Goal: Task Accomplishment & Management: Use online tool/utility

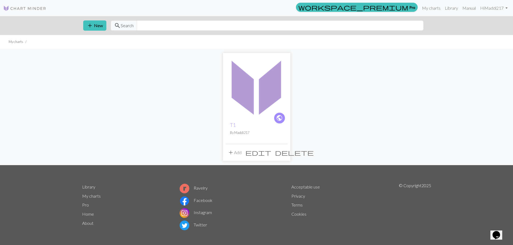
click at [271, 152] on span "edit" at bounding box center [258, 153] width 26 height 8
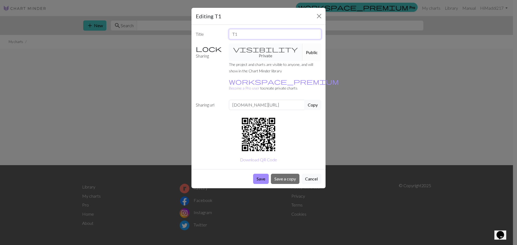
drag, startPoint x: 253, startPoint y: 34, endPoint x: 194, endPoint y: 28, distance: 59.2
click at [194, 28] on div "Title T1 Sharing visibility Private Public The project and charts are visible t…" at bounding box center [258, 97] width 134 height 145
type input "Cable Practice"
click at [259, 174] on button "Save" at bounding box center [261, 179] width 16 height 10
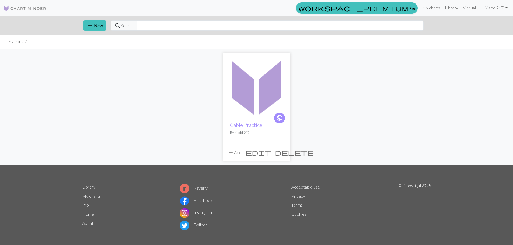
click at [247, 92] on img at bounding box center [257, 87] width 62 height 62
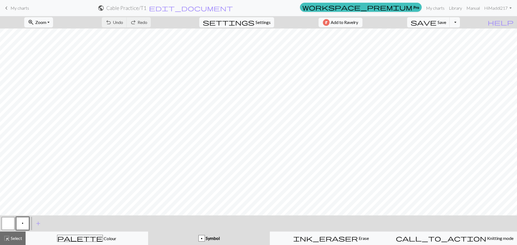
click at [209, 240] on span "Symbol" at bounding box center [212, 238] width 15 height 5
click at [40, 224] on span "add" at bounding box center [38, 224] width 6 height 8
click at [43, 222] on button "button" at bounding box center [37, 223] width 13 height 13
click at [36, 223] on button "button" at bounding box center [37, 223] width 13 height 13
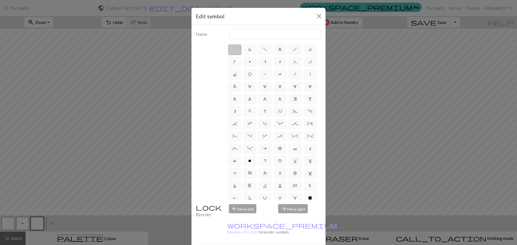
click at [158, 122] on div "Edit symbol Name d f g h j k p s t F H J O P T / | 0 1 2 3 4 5 6 7 8 9 e m n G …" at bounding box center [258, 122] width 517 height 245
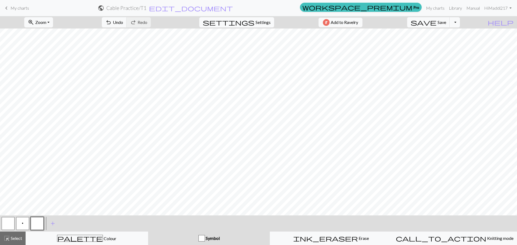
click at [255, 23] on span "Settings" at bounding box center [262, 22] width 15 height 6
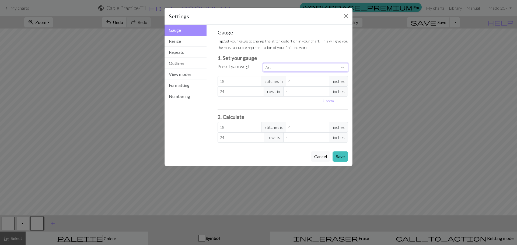
click at [272, 68] on select "Custom Square Lace Light Fingering Fingering Sport Double knit Worsted Aran Bul…" at bounding box center [305, 67] width 85 height 8
select select "dk"
click at [263, 63] on select "Custom Square Lace Light Fingering Fingering Sport Double knit Worsted Aran Bul…" at bounding box center [305, 67] width 85 height 8
type input "22"
type input "30"
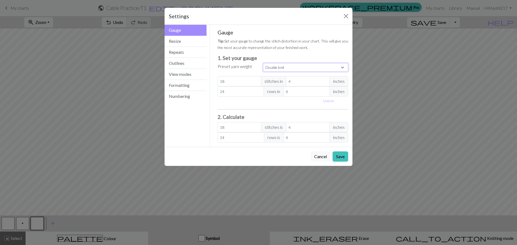
type input "22"
type input "30"
click at [276, 104] on div "Use cm" at bounding box center [282, 101] width 137 height 8
click at [195, 43] on button "Resize" at bounding box center [185, 41] width 42 height 11
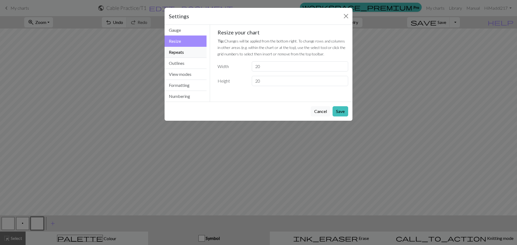
click at [192, 52] on button "Repeats" at bounding box center [185, 52] width 42 height 11
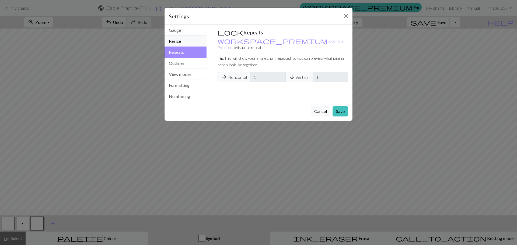
click at [193, 43] on button "Resize" at bounding box center [185, 41] width 42 height 11
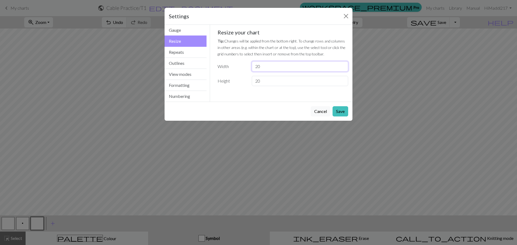
click at [265, 65] on input "20" at bounding box center [300, 66] width 96 height 10
drag, startPoint x: 264, startPoint y: 79, endPoint x: 249, endPoint y: 79, distance: 15.6
click at [249, 79] on div "20" at bounding box center [299, 81] width 103 height 10
type input "30"
drag, startPoint x: 269, startPoint y: 68, endPoint x: 258, endPoint y: 69, distance: 10.8
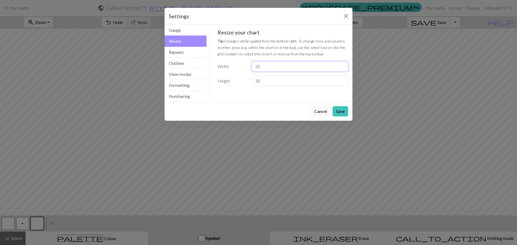
click at [258, 69] on input "20" at bounding box center [300, 66] width 96 height 10
drag, startPoint x: 255, startPoint y: 69, endPoint x: 269, endPoint y: 69, distance: 14.8
click at [269, 69] on input "20" at bounding box center [300, 66] width 96 height 10
type input "40"
click at [334, 111] on button "Save" at bounding box center [340, 111] width 16 height 10
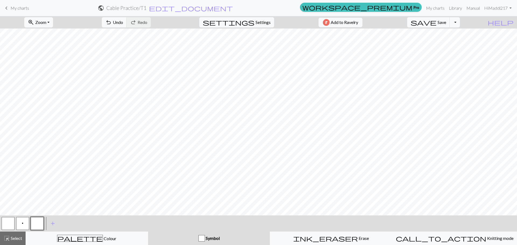
click at [201, 239] on div "button" at bounding box center [201, 238] width 6 height 6
click at [21, 222] on button "p" at bounding box center [22, 223] width 13 height 13
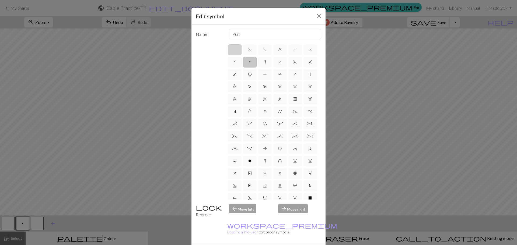
click at [235, 50] on label at bounding box center [234, 49] width 13 height 11
click at [235, 50] on input "radio" at bounding box center [236, 47] width 3 height 3
radio input "true"
type input "Knit"
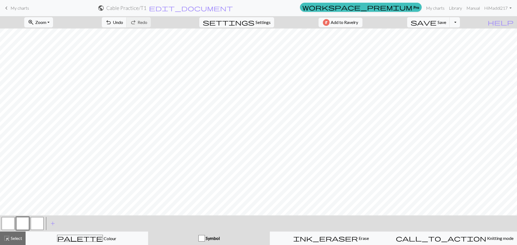
click at [36, 227] on button "button" at bounding box center [37, 223] width 13 height 13
click at [26, 225] on button "button" at bounding box center [22, 223] width 13 height 13
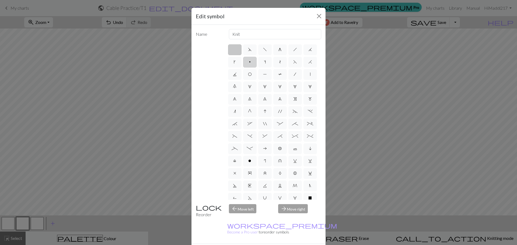
click at [257, 61] on label "p" at bounding box center [249, 62] width 13 height 11
click at [252, 61] on input "p" at bounding box center [250, 60] width 3 height 3
radio input "true"
type input "purl"
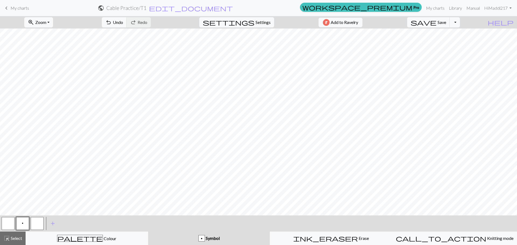
click at [13, 225] on button "button" at bounding box center [8, 223] width 13 height 13
click at [26, 226] on button "p" at bounding box center [22, 223] width 13 height 13
click at [13, 237] on span "Select" at bounding box center [16, 238] width 12 height 5
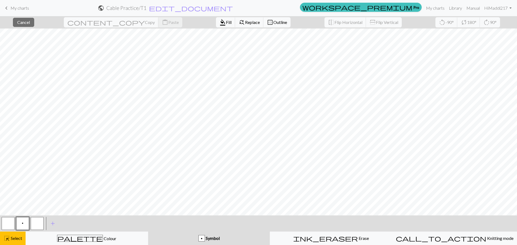
click at [22, 222] on button "p" at bounding box center [22, 223] width 13 height 13
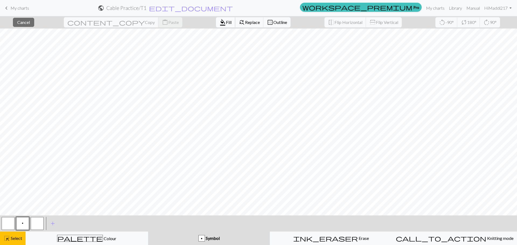
click at [226, 24] on span "Fill" at bounding box center [229, 22] width 6 height 5
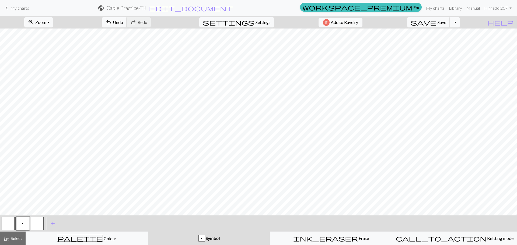
click at [207, 241] on span "Symbol" at bounding box center [212, 238] width 15 height 5
click at [11, 221] on button "button" at bounding box center [8, 223] width 13 height 13
click at [37, 225] on button "button" at bounding box center [37, 223] width 13 height 13
click at [36, 224] on button "button" at bounding box center [37, 223] width 13 height 13
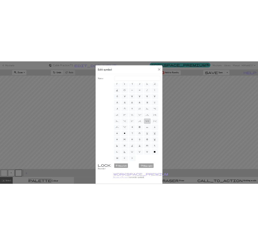
scroll to position [0, 0]
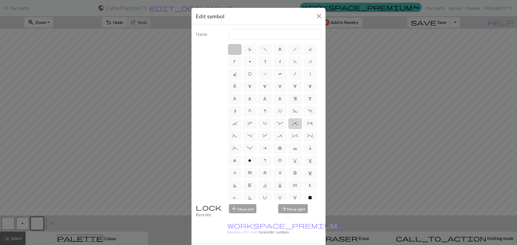
click at [292, 126] on span ";" at bounding box center [295, 123] width 6 height 4
click at [292, 124] on input ";" at bounding box center [293, 122] width 3 height 3
radio input "true"
type input "right part of 4+ stitch cable wyib"
click at [284, 117] on label "'" at bounding box center [279, 111] width 13 height 11
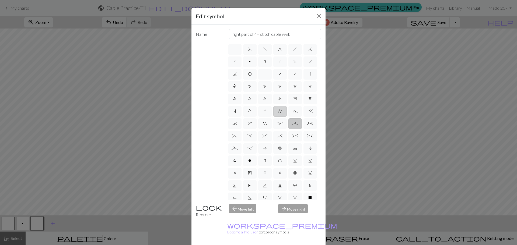
click at [282, 112] on input "'" at bounding box center [279, 109] width 3 height 3
radio input "true"
type input "cable extra"
click at [296, 117] on label "~" at bounding box center [294, 111] width 13 height 11
click at [296, 112] on input "~" at bounding box center [294, 109] width 3 height 3
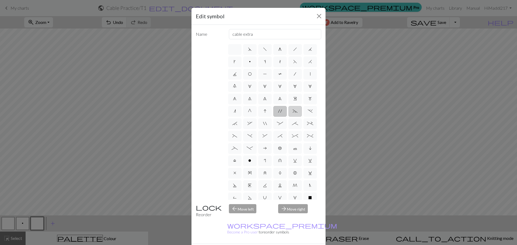
radio input "true"
type input "3+ stitch left twist"
click at [308, 113] on span "." at bounding box center [310, 111] width 5 height 4
click at [308, 112] on input "." at bounding box center [309, 109] width 3 height 3
radio input "true"
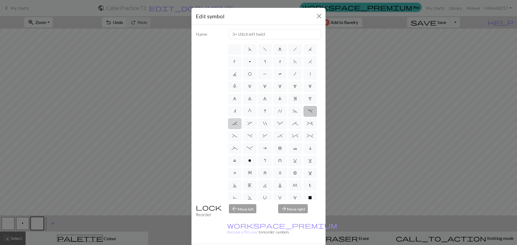
click at [237, 126] on span "`" at bounding box center [234, 123] width 5 height 4
click at [236, 124] on input "`" at bounding box center [233, 122] width 3 height 3
radio input "true"
type input "3+ stitch right twist"
click at [252, 126] on span "," at bounding box center [249, 123] width 5 height 4
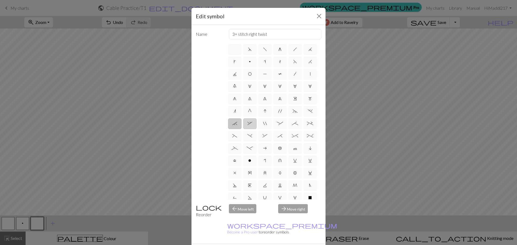
click at [251, 124] on input "," at bounding box center [248, 122] width 3 height 3
radio input "true"
click at [288, 117] on label "~" at bounding box center [294, 111] width 13 height 11
click at [293, 112] on input "~" at bounding box center [294, 109] width 3 height 3
radio input "true"
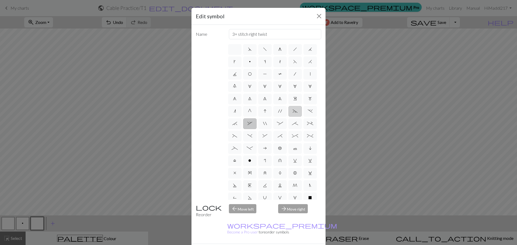
type input "3+ stitch left twist"
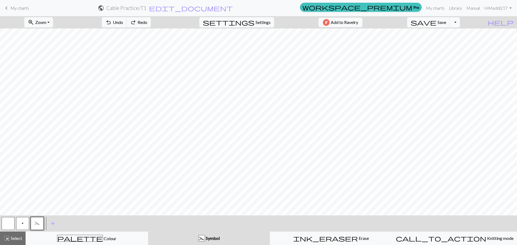
click at [37, 227] on button "~" at bounding box center [37, 223] width 13 height 13
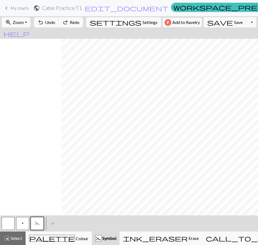
scroll to position [0, 68]
click at [34, 225] on button "~" at bounding box center [37, 223] width 13 height 13
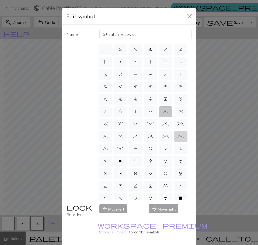
click at [174, 142] on label "%" at bounding box center [180, 136] width 13 height 11
click at [177, 136] on input "%" at bounding box center [178, 134] width 3 height 3
radio input "true"
type input "2 stitch left twist cable"
click at [127, 142] on label ")" at bounding box center [120, 136] width 13 height 11
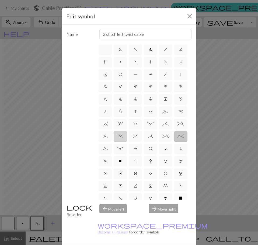
click at [121, 136] on input ")" at bounding box center [119, 134] width 3 height 3
radio input "true"
type input "right part of left 3+ stitch cable, wyif"
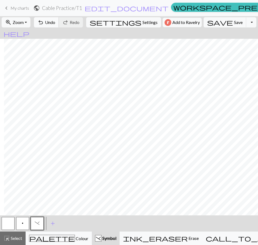
click at [59, 22] on button "undo Undo Undo" at bounding box center [46, 22] width 25 height 10
click at [39, 223] on span ")" at bounding box center [37, 223] width 5 height 4
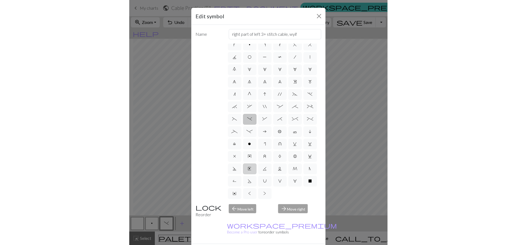
scroll to position [27, 0]
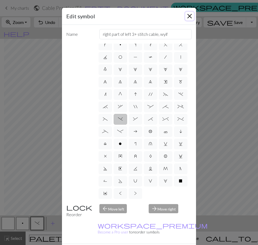
click at [190, 14] on button "Close" at bounding box center [189, 16] width 9 height 9
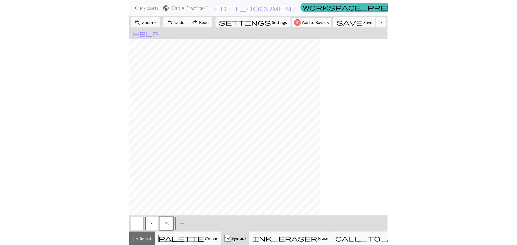
scroll to position [0, 0]
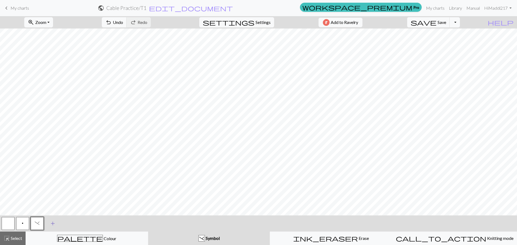
click at [49, 222] on button "add Add a symbol" at bounding box center [52, 223] width 13 height 13
click at [49, 224] on button "button" at bounding box center [51, 223] width 13 height 13
click at [53, 222] on button "button" at bounding box center [51, 223] width 13 height 13
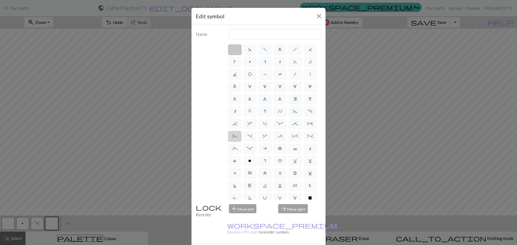
click at [237, 138] on span "(" at bounding box center [234, 136] width 5 height 4
click at [236, 136] on input "(" at bounding box center [233, 134] width 3 height 3
radio input "true"
type input "left part of left 3+ stitch cable, wyif"
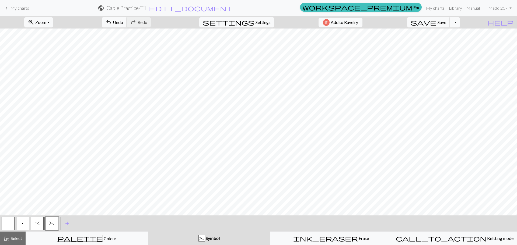
click at [12, 224] on button "button" at bounding box center [8, 223] width 13 height 13
click at [123, 21] on span "Undo" at bounding box center [118, 22] width 10 height 5
click at [40, 222] on button ")" at bounding box center [37, 223] width 13 height 13
click at [51, 224] on span "(" at bounding box center [51, 223] width 5 height 4
click at [10, 225] on button "button" at bounding box center [8, 223] width 13 height 13
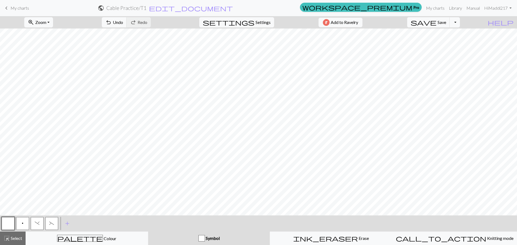
click at [23, 224] on button "p" at bounding box center [22, 223] width 13 height 13
click at [248, 22] on span "settings" at bounding box center [229, 23] width 52 height 8
select select "dk"
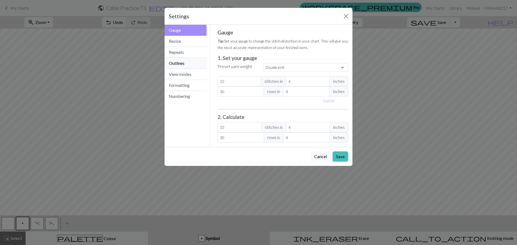
click at [185, 60] on button "Outlines" at bounding box center [185, 63] width 42 height 11
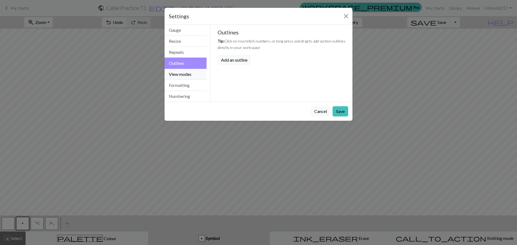
click at [187, 72] on button "View modes" at bounding box center [185, 74] width 42 height 11
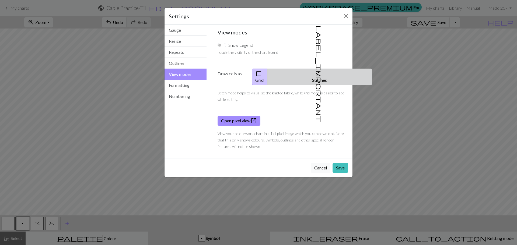
click at [321, 73] on button "label_important Stitches" at bounding box center [319, 77] width 105 height 17
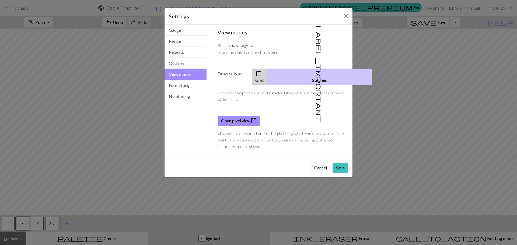
click at [262, 72] on span "check_box_outline_blank" at bounding box center [258, 74] width 6 height 8
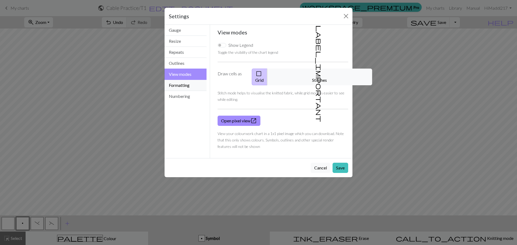
click at [185, 89] on button "Formatting" at bounding box center [185, 85] width 42 height 11
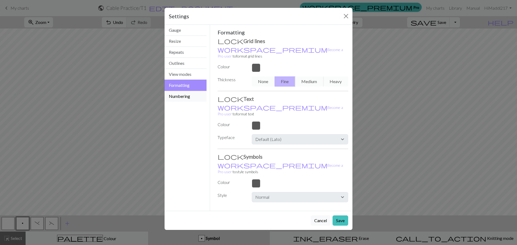
click at [186, 94] on button "Numbering" at bounding box center [185, 96] width 42 height 11
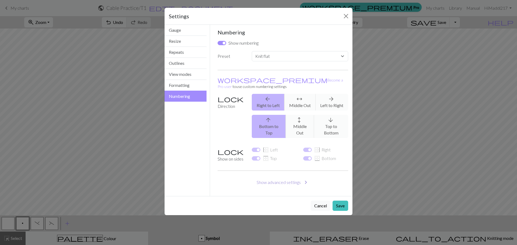
click at [280, 177] on button "Show advanced settings chevron_right" at bounding box center [282, 182] width 131 height 10
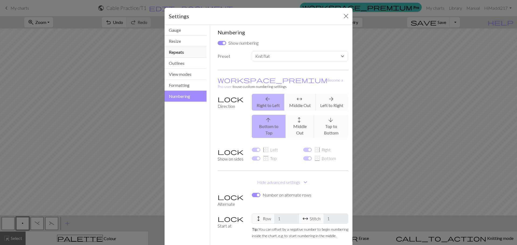
click at [191, 56] on button "Repeats" at bounding box center [185, 52] width 42 height 11
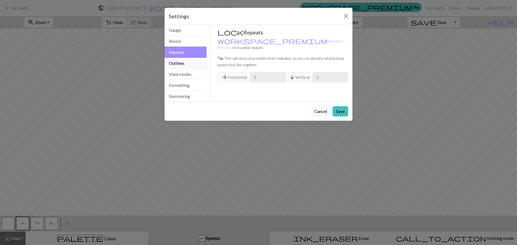
click at [189, 60] on button "Outlines" at bounding box center [185, 63] width 42 height 11
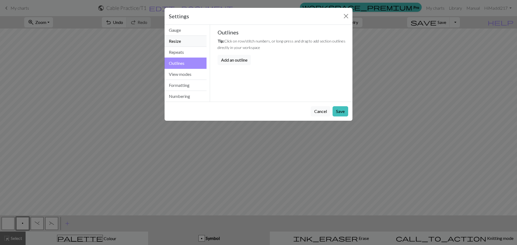
click at [188, 38] on button "Resize" at bounding box center [185, 41] width 42 height 11
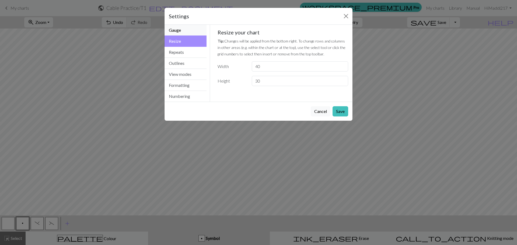
click at [191, 29] on button "Gauge" at bounding box center [185, 30] width 42 height 11
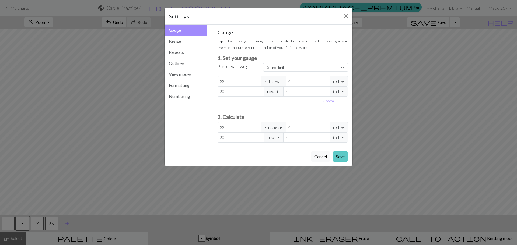
click at [341, 156] on button "Save" at bounding box center [340, 157] width 16 height 10
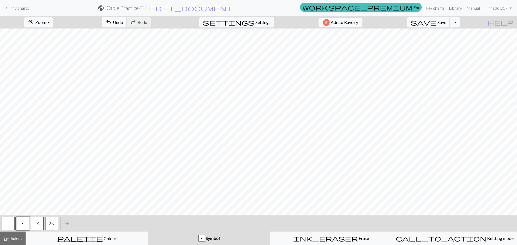
click at [7, 221] on button "button" at bounding box center [8, 223] width 13 height 13
click at [53, 223] on span "(" at bounding box center [51, 223] width 5 height 4
click at [6, 226] on button "button" at bounding box center [8, 223] width 13 height 13
click at [24, 224] on button "p" at bounding box center [22, 223] width 13 height 13
click at [1, 222] on div at bounding box center [8, 223] width 15 height 15
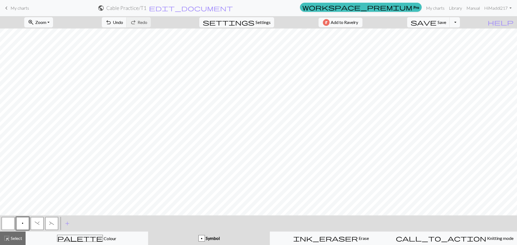
click at [9, 223] on button "button" at bounding box center [8, 223] width 13 height 13
click at [38, 222] on span ")" at bounding box center [37, 223] width 5 height 4
click at [56, 224] on button "(" at bounding box center [51, 223] width 13 height 13
click at [19, 224] on button "p" at bounding box center [22, 223] width 13 height 13
click at [66, 226] on span "add" at bounding box center [67, 224] width 6 height 8
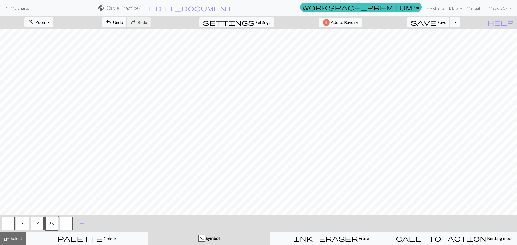
click at [67, 225] on button "button" at bounding box center [66, 223] width 13 height 13
click at [71, 227] on button "button" at bounding box center [66, 223] width 13 height 13
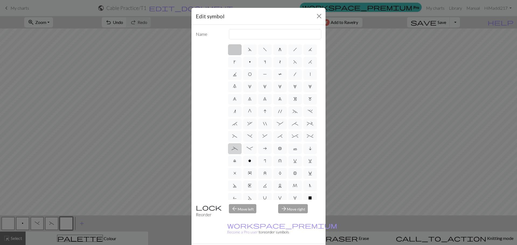
click at [241, 154] on label "_" at bounding box center [234, 148] width 13 height 11
click at [235, 149] on input "_" at bounding box center [232, 146] width 3 height 3
radio input "true"
type input "Left part of left 4+ cable"
click at [257, 154] on label "-" at bounding box center [249, 148] width 13 height 11
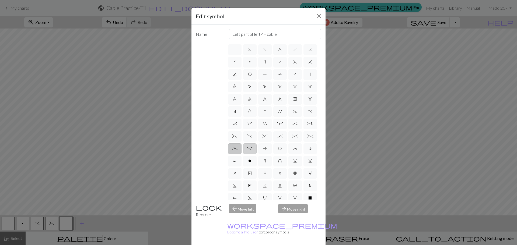
click at [250, 149] on input "-" at bounding box center [248, 146] width 3 height 3
radio input "true"
type input "Right part of left 4+ cable"
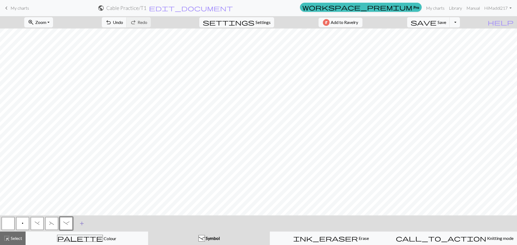
click at [83, 225] on span "add" at bounding box center [82, 224] width 6 height 8
click at [82, 223] on button "button" at bounding box center [80, 223] width 13 height 13
click at [81, 224] on button "button" at bounding box center [80, 223] width 13 height 13
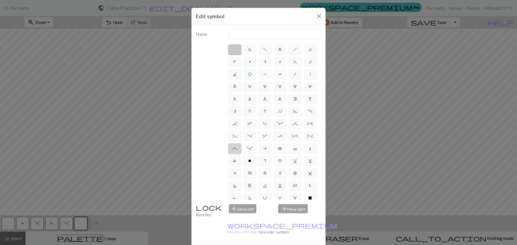
click at [238, 151] on span "_" at bounding box center [234, 148] width 6 height 4
click at [235, 149] on input "_" at bounding box center [232, 146] width 3 height 3
radio input "true"
type input "Left part of left 4+ cable"
click at [253, 151] on span "-" at bounding box center [250, 148] width 6 height 4
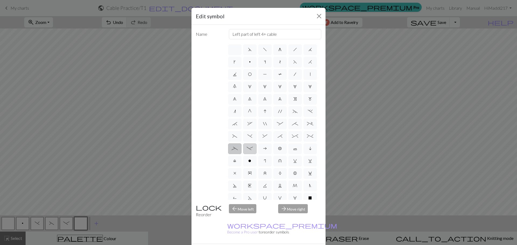
click at [250, 149] on input "-" at bounding box center [248, 146] width 3 height 3
radio input "true"
type input "Right part of left 4+ cable"
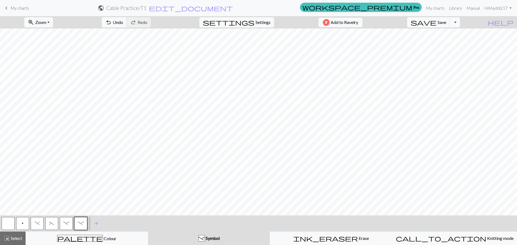
click at [77, 222] on button "-" at bounding box center [80, 223] width 13 height 13
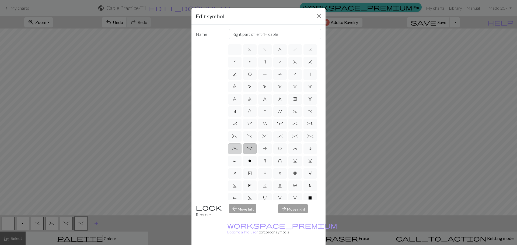
click at [238, 151] on span "_" at bounding box center [234, 148] width 6 height 4
click at [235, 149] on input "_" at bounding box center [232, 146] width 3 height 3
radio input "true"
type input "Left part of left 4+ cable"
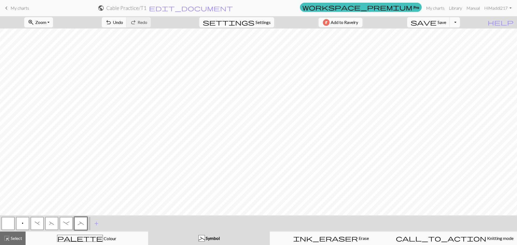
click at [40, 223] on button ")" at bounding box center [37, 223] width 13 height 13
click at [39, 223] on span ")" at bounding box center [37, 223] width 5 height 4
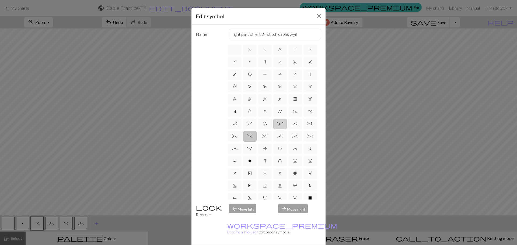
click at [283, 126] on span ":" at bounding box center [280, 124] width 6 height 4
click at [280, 124] on input ":" at bounding box center [278, 122] width 3 height 3
radio input "true"
type input "left part of 4+ stitch cable wyib"
click at [267, 126] on span """ at bounding box center [265, 124] width 4 height 4
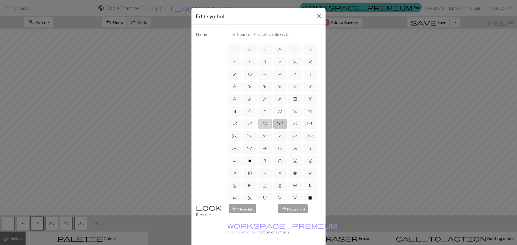
click at [266, 124] on input """ at bounding box center [264, 122] width 3 height 3
radio input "true"
type input "cable extra"
click at [257, 129] on label "," at bounding box center [249, 124] width 13 height 11
click at [251, 124] on input "," at bounding box center [248, 122] width 3 height 3
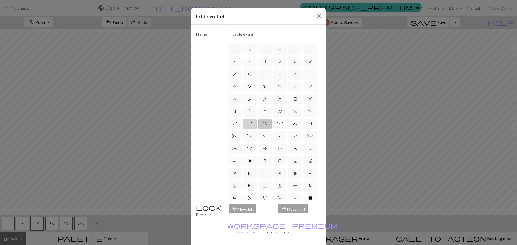
radio input "true"
type input "3+ stitch right twist"
click at [237, 126] on span "`" at bounding box center [234, 124] width 5 height 4
click at [236, 124] on input "`" at bounding box center [233, 122] width 3 height 3
radio input "true"
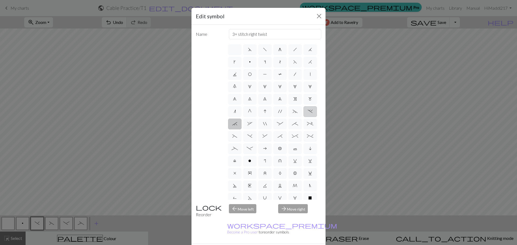
click at [303, 117] on label "." at bounding box center [309, 111] width 13 height 11
click at [308, 112] on input "." at bounding box center [309, 109] width 3 height 3
radio input "true"
type input "3+ stitch left twist"
click at [276, 117] on label "'" at bounding box center [279, 111] width 13 height 11
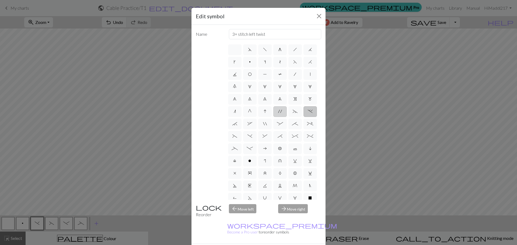
click at [278, 112] on input "'" at bounding box center [279, 109] width 3 height 3
radio input "true"
type input "cable extra"
click at [273, 105] on label "9" at bounding box center [279, 99] width 13 height 11
click at [278, 99] on input "9" at bounding box center [279, 97] width 3 height 3
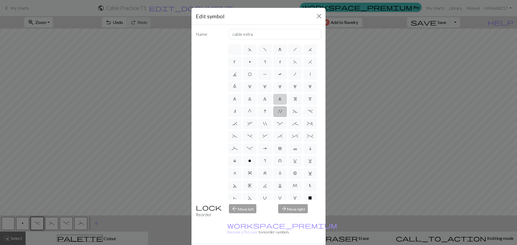
radio input "true"
type input "decrease 4"
click at [293, 89] on span "4" at bounding box center [294, 87] width 3 height 4
click at [293, 87] on input "4" at bounding box center [294, 84] width 3 height 3
radio input "true"
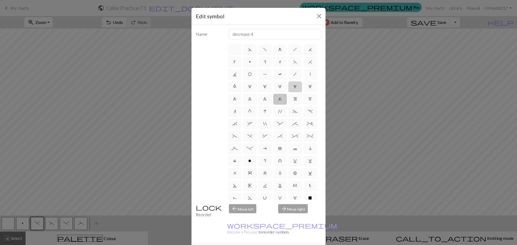
type input "increase 4"
click at [288, 105] on label "e" at bounding box center [294, 99] width 13 height 11
click at [293, 99] on input "e" at bounding box center [294, 97] width 3 height 3
radio input "true"
type input "Right end"
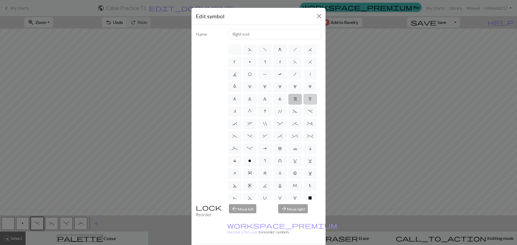
click at [303, 105] on label "m" at bounding box center [309, 99] width 13 height 11
click at [308, 99] on input "m" at bounding box center [309, 97] width 3 height 3
radio input "true"
type input "m1"
click at [303, 80] on label "|" at bounding box center [309, 74] width 13 height 11
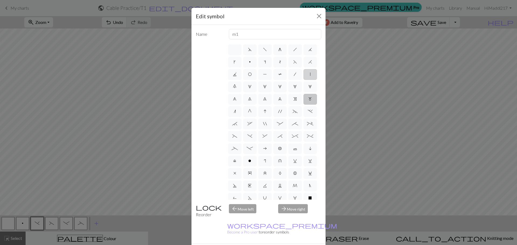
click at [310, 75] on input "|" at bounding box center [311, 72] width 3 height 3
radio input "true"
type input "slip stitch"
click at [294, 76] on span "/" at bounding box center [295, 74] width 2 height 4
click at [294, 75] on input "/" at bounding box center [295, 72] width 3 height 3
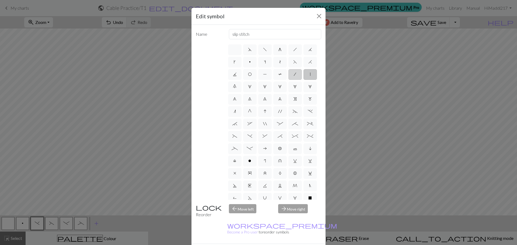
radio input "true"
type input "right leaning decrease"
click at [288, 68] on label "F" at bounding box center [294, 62] width 13 height 11
click at [293, 62] on input "F" at bounding box center [294, 60] width 3 height 3
radio input "true"
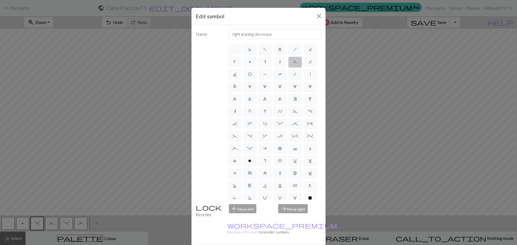
type input "ssk"
click at [308, 64] on span "H" at bounding box center [310, 62] width 4 height 4
click at [308, 62] on input "H" at bounding box center [309, 60] width 3 height 3
radio input "true"
type input "k2tog"
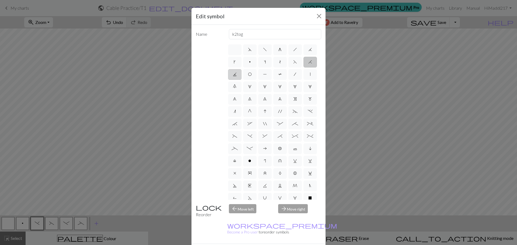
click at [241, 75] on label "J" at bounding box center [234, 74] width 13 height 11
click at [236, 75] on input "J" at bounding box center [234, 72] width 3 height 3
radio input "true"
type input "p3tog"
click at [257, 77] on label "O" at bounding box center [249, 74] width 13 height 11
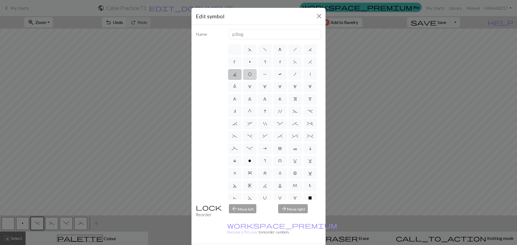
click at [251, 75] on input "O" at bounding box center [249, 72] width 3 height 3
radio input "true"
type input "yo"
click at [272, 72] on label "P" at bounding box center [264, 74] width 13 height 11
click at [266, 72] on input "P" at bounding box center [264, 72] width 3 height 3
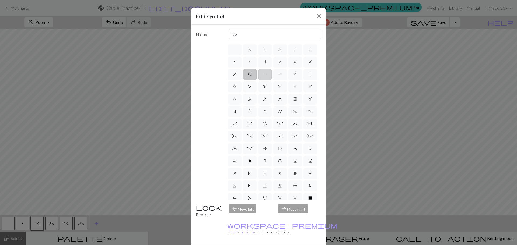
radio input "true"
type input "purl"
click at [281, 64] on span "t" at bounding box center [280, 62] width 2 height 4
click at [282, 62] on input "t" at bounding box center [280, 60] width 3 height 3
radio input "true"
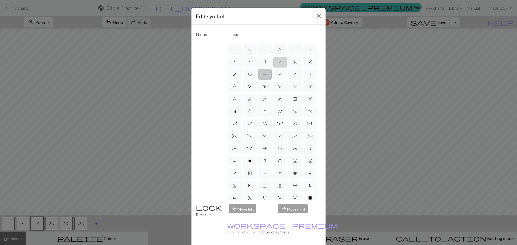
type input "ktbl"
click at [272, 61] on label "s" at bounding box center [264, 62] width 13 height 11
click at [267, 61] on input "s" at bounding box center [265, 60] width 3 height 3
radio input "true"
type input "increase one left leaning"
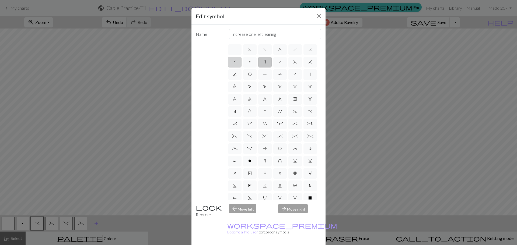
click at [241, 65] on label "k" at bounding box center [234, 62] width 13 height 11
click at [237, 62] on input "k" at bounding box center [235, 60] width 3 height 3
radio input "true"
type input "right leaning increase"
click at [303, 55] on label "j" at bounding box center [309, 49] width 13 height 11
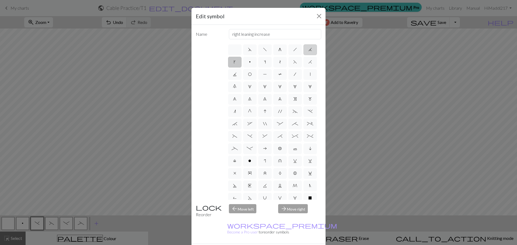
click at [308, 50] on input "j" at bounding box center [309, 47] width 3 height 3
radio input "true"
type input "k3tog"
click at [250, 50] on label "d" at bounding box center [249, 49] width 13 height 11
click at [250, 50] on input "d" at bounding box center [249, 47] width 3 height 3
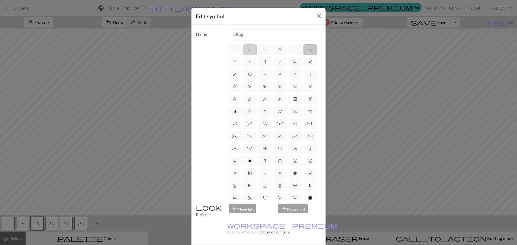
radio input "true"
type input "sk2p"
click at [265, 48] on label "f" at bounding box center [264, 49] width 13 height 11
click at [265, 48] on input "f" at bounding box center [264, 47] width 3 height 3
radio input "true"
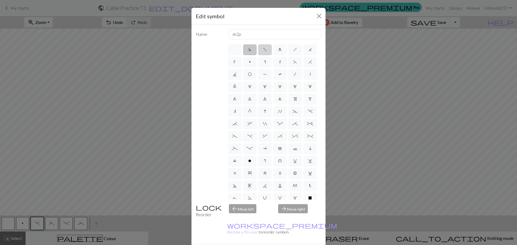
type input "left leaning decrease"
click at [273, 47] on label "g" at bounding box center [279, 49] width 13 height 11
click at [278, 47] on input "g" at bounding box center [279, 47] width 3 height 3
radio input "true"
type input "sk2p"
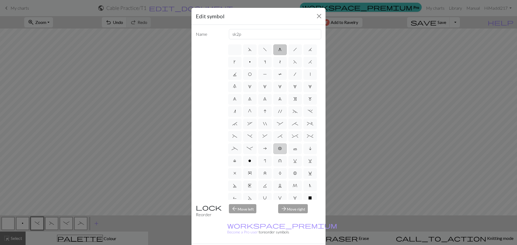
click at [273, 154] on label "b" at bounding box center [279, 148] width 13 height 11
click at [278, 149] on input "b" at bounding box center [279, 146] width 3 height 3
radio input "true"
type input "Peppercorn"
click at [293, 151] on span "c" at bounding box center [295, 148] width 4 height 4
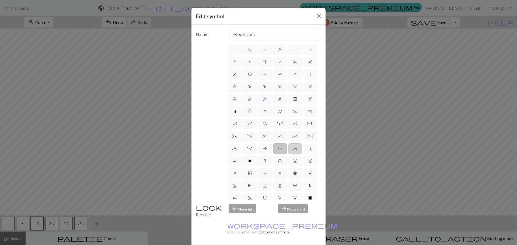
click at [293, 149] on input "c" at bounding box center [294, 146] width 3 height 3
radio input "true"
type input "Bind off"
click at [309, 151] on span "i" at bounding box center [310, 148] width 3 height 4
click at [309, 149] on input "i" at bounding box center [310, 146] width 3 height 3
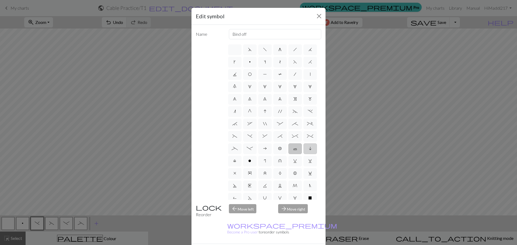
radio input "true"
type input "skpo"
click at [241, 167] on label "l" at bounding box center [234, 161] width 13 height 11
click at [237, 161] on input "l" at bounding box center [234, 159] width 3 height 3
radio input "true"
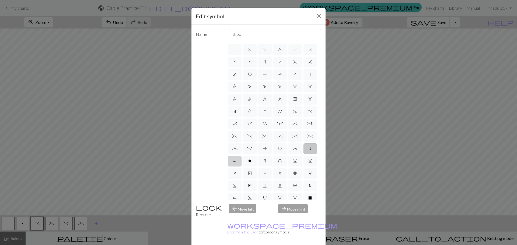
type input "Twisted stitch"
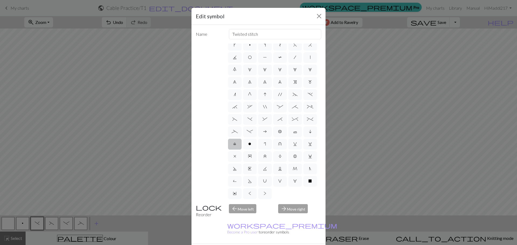
scroll to position [54, 0]
click at [258, 193] on label ">" at bounding box center [264, 193] width 13 height 11
click at [264, 207] on input ">" at bounding box center [265, 208] width 3 height 3
radio input "true"
type input "twisted purl"
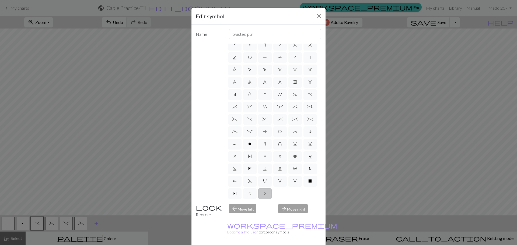
scroll to position [3, 0]
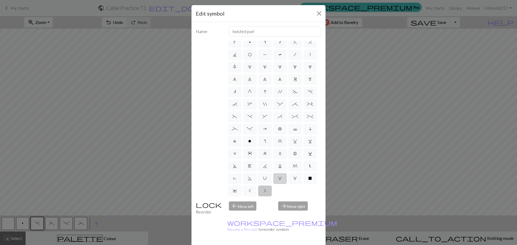
click at [273, 177] on label "V" at bounding box center [279, 178] width 13 height 11
click at [278, 192] on input "V" at bounding box center [279, 193] width 3 height 3
radio input "true"
type input "sl1 purlwise"
click at [308, 179] on span "X" at bounding box center [309, 178] width 3 height 4
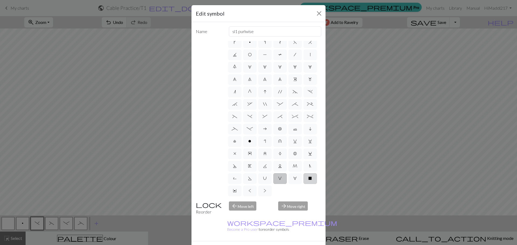
click at [308, 192] on input "X" at bounding box center [309, 193] width 3 height 3
radio input "true"
type input "no stitch"
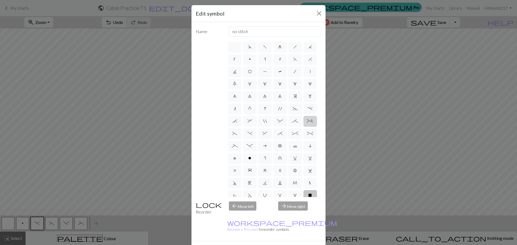
click at [303, 127] on label "+" at bounding box center [309, 121] width 13 height 11
click at [307, 121] on input "+" at bounding box center [308, 119] width 3 height 3
radio input "true"
type input "2 stitch left purl twist cable"
click at [283, 123] on span ":" at bounding box center [280, 121] width 6 height 4
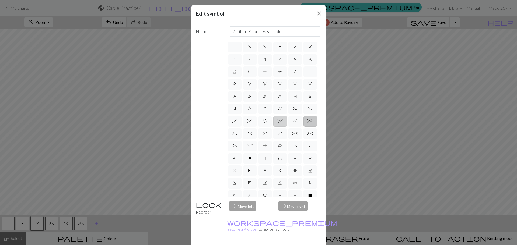
click at [280, 121] on input ":" at bounding box center [278, 119] width 3 height 3
radio input "true"
type input "left part of 4+ stitch cable wyib"
click at [241, 139] on label "(" at bounding box center [234, 133] width 13 height 11
click at [236, 134] on input "(" at bounding box center [233, 131] width 3 height 3
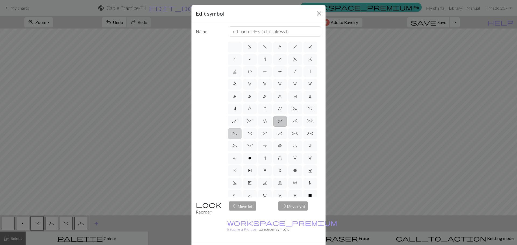
radio input "true"
type input "left part of left 3+ stitch cable, wyif"
click at [257, 139] on label ")" at bounding box center [249, 133] width 13 height 11
click at [251, 134] on input ")" at bounding box center [248, 131] width 3 height 3
radio input "true"
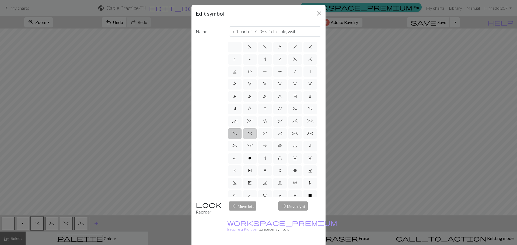
type input "right part of left 3+ stitch cable, wyif"
click at [267, 136] on span "&" at bounding box center [264, 133] width 5 height 4
click at [266, 134] on input "&" at bounding box center [263, 131] width 3 height 3
radio input "true"
type input "left part of right 3+ stitch cable, wyib"
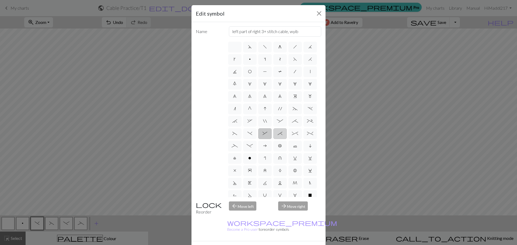
click at [278, 136] on span "*" at bounding box center [280, 133] width 5 height 4
click at [278, 134] on input "*" at bounding box center [279, 131] width 3 height 3
radio input "true"
type input "right part of right 3+ stitch cable, wyib"
click at [288, 139] on label "^" at bounding box center [294, 133] width 13 height 11
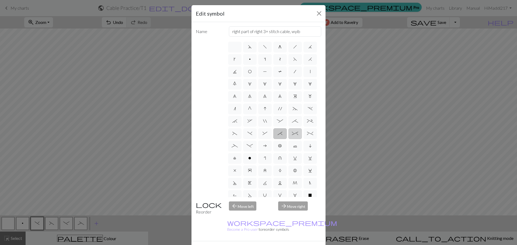
click at [292, 134] on input "^" at bounding box center [293, 131] width 3 height 3
radio input "true"
type input "2 stitch right twist cable"
click at [307, 136] on span "%" at bounding box center [310, 133] width 6 height 4
click at [307, 134] on input "%" at bounding box center [308, 131] width 3 height 3
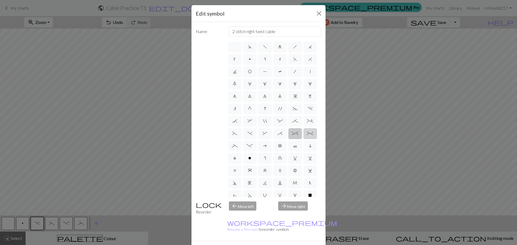
radio input "true"
type input "2 stitch left twist cable"
drag, startPoint x: 279, startPoint y: 158, endPoint x: 285, endPoint y: 157, distance: 5.1
click at [238, 148] on span "_" at bounding box center [234, 146] width 6 height 4
click at [235, 146] on input "_" at bounding box center [232, 144] width 3 height 3
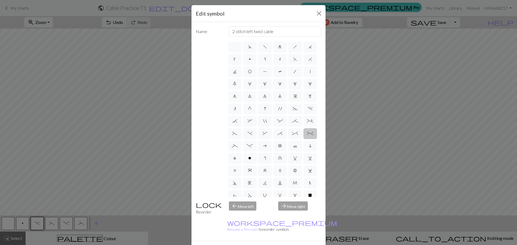
radio input "true"
type input "Left part of left 4+ cable"
click at [253, 148] on span "-" at bounding box center [250, 146] width 6 height 4
click at [250, 146] on input "-" at bounding box center [248, 144] width 3 height 3
radio input "true"
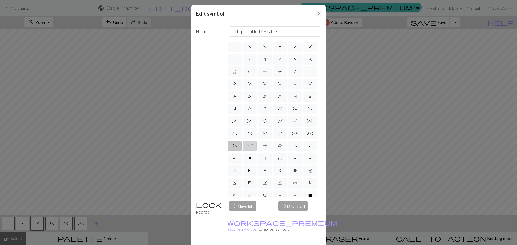
type input "Right part of left 4+ cable"
click at [292, 136] on span "^" at bounding box center [295, 133] width 6 height 4
click at [292, 134] on input "^" at bounding box center [293, 131] width 3 height 3
radio input "true"
type input "2 stitch right twist cable"
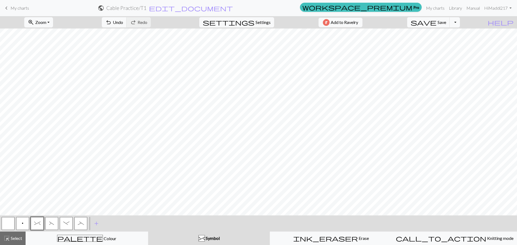
click at [11, 226] on button "button" at bounding box center [8, 223] width 13 height 13
click at [70, 226] on button "-" at bounding box center [66, 223] width 13 height 13
click at [83, 222] on span "_" at bounding box center [81, 223] width 6 height 4
click at [80, 226] on button "_" at bounding box center [80, 223] width 13 height 13
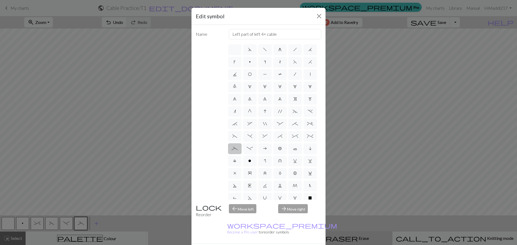
drag, startPoint x: 306, startPoint y: 239, endPoint x: 308, endPoint y: 236, distance: 3.7
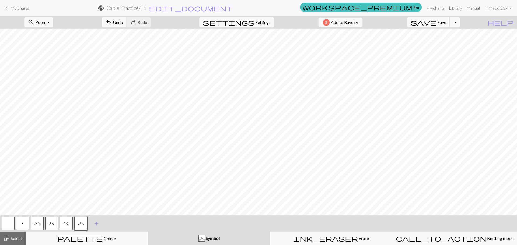
click at [70, 222] on button "-" at bounding box center [66, 223] width 13 height 13
click at [13, 224] on button "button" at bounding box center [8, 223] width 13 height 13
click at [21, 220] on button "p" at bounding box center [22, 223] width 13 height 13
click at [5, 223] on button "button" at bounding box center [8, 223] width 13 height 13
click at [10, 236] on span "Select" at bounding box center [16, 238] width 12 height 5
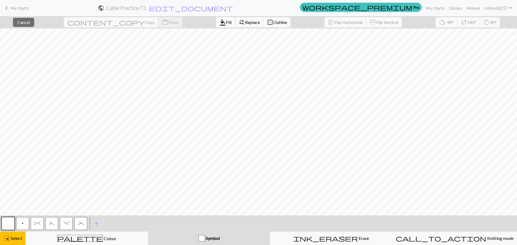
click at [226, 21] on span "Fill" at bounding box center [229, 22] width 6 height 5
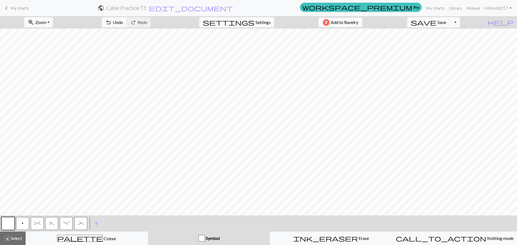
click at [81, 223] on span "_" at bounding box center [81, 223] width 6 height 4
click at [64, 221] on button "-" at bounding box center [66, 223] width 13 height 13
click at [7, 222] on button "button" at bounding box center [8, 223] width 13 height 13
click at [6, 240] on span "highlight_alt" at bounding box center [6, 239] width 6 height 8
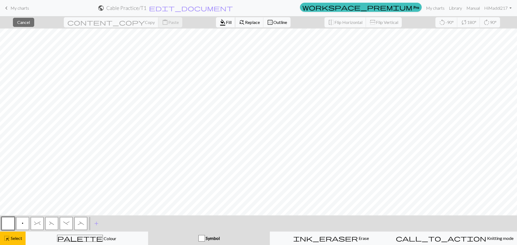
click at [219, 25] on span "format_color_fill" at bounding box center [222, 23] width 6 height 8
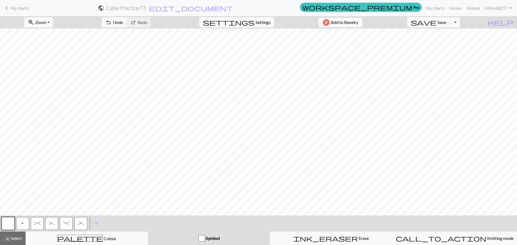
click at [64, 223] on span "-" at bounding box center [66, 223] width 6 height 4
click at [85, 223] on button "_" at bounding box center [80, 223] width 13 height 13
click at [7, 224] on button "button" at bounding box center [8, 223] width 13 height 13
click at [16, 239] on span "Select" at bounding box center [16, 238] width 12 height 5
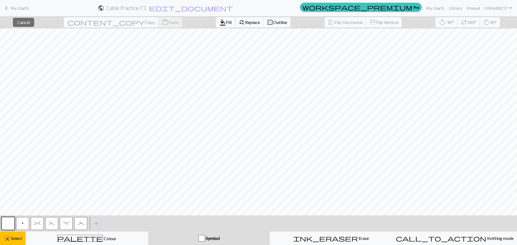
click at [219, 20] on span "format_color_fill" at bounding box center [222, 23] width 6 height 8
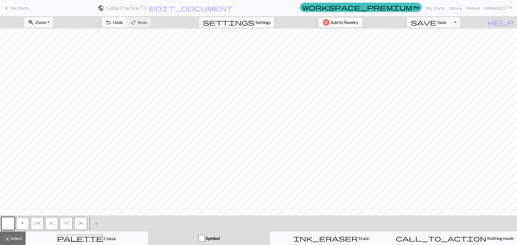
click at [79, 222] on span "_" at bounding box center [81, 223] width 6 height 4
click at [64, 224] on span "-" at bounding box center [66, 223] width 6 height 4
click at [10, 223] on button "button" at bounding box center [8, 223] width 13 height 13
click at [15, 240] on span "Select" at bounding box center [16, 238] width 12 height 5
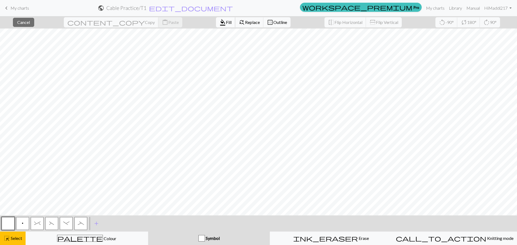
click at [226, 23] on span "Fill" at bounding box center [229, 22] width 6 height 5
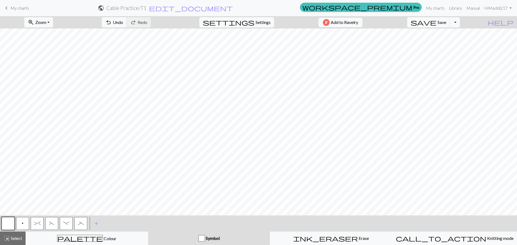
click at [40, 225] on span "^" at bounding box center [37, 223] width 6 height 4
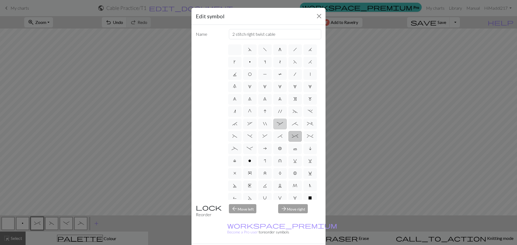
click at [287, 129] on label ":" at bounding box center [279, 124] width 13 height 11
click at [280, 124] on input ":" at bounding box center [278, 122] width 3 height 3
radio input "true"
type input "left part of 4+ stitch cable wyib"
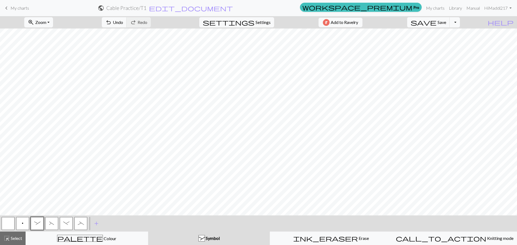
click at [50, 225] on span "(" at bounding box center [51, 223] width 5 height 4
click at [50, 224] on span "(" at bounding box center [51, 223] width 5 height 4
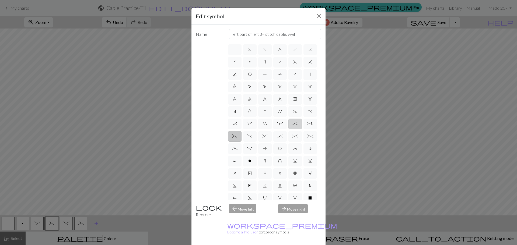
click at [292, 126] on span ";" at bounding box center [295, 124] width 6 height 4
click at [292, 124] on input ";" at bounding box center [293, 122] width 3 height 3
radio input "true"
type input "right part of 4+ stitch cable wyib"
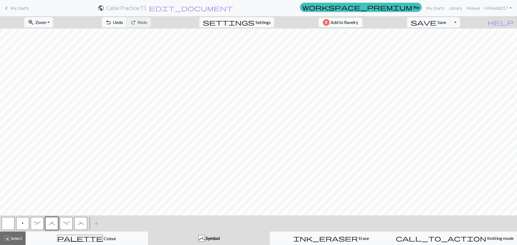
click at [64, 224] on span "-" at bounding box center [66, 223] width 6 height 4
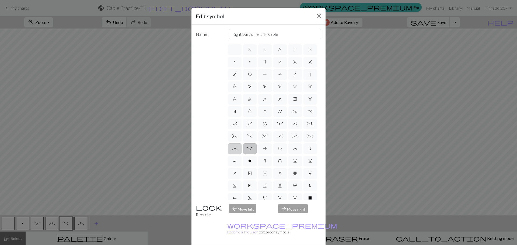
click at [238, 151] on span "_" at bounding box center [234, 148] width 6 height 4
click at [235, 149] on input "_" at bounding box center [232, 146] width 3 height 3
radio input "true"
type input "Left part of left 4+ cable"
drag, startPoint x: 290, startPoint y: 239, endPoint x: 150, endPoint y: 217, distance: 141.4
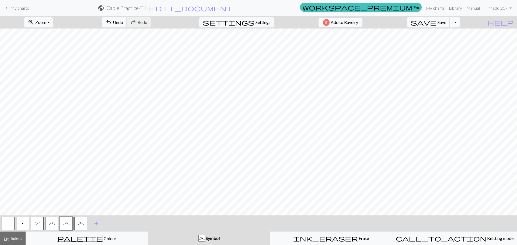
click at [79, 222] on span "_" at bounding box center [81, 223] width 6 height 4
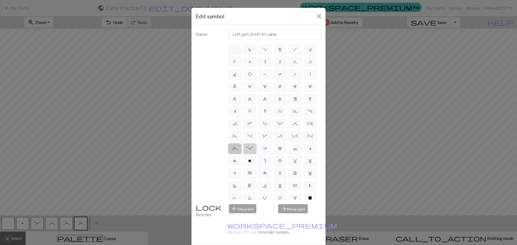
click at [253, 151] on span "-" at bounding box center [250, 148] width 6 height 4
click at [250, 149] on input "-" at bounding box center [248, 146] width 3 height 3
radio input "true"
type input "Right part of left 4+ cable"
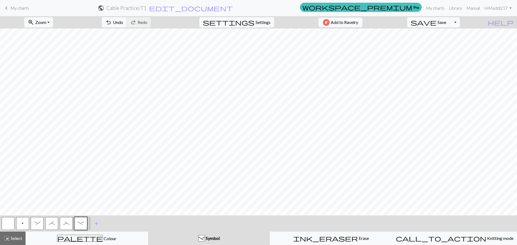
click at [67, 228] on button "_" at bounding box center [66, 223] width 13 height 13
click at [81, 225] on span "-" at bounding box center [81, 223] width 6 height 4
click at [66, 224] on span "_" at bounding box center [66, 223] width 6 height 4
click at [52, 227] on button ";" at bounding box center [51, 223] width 13 height 13
click at [37, 227] on button ":" at bounding box center [37, 223] width 13 height 13
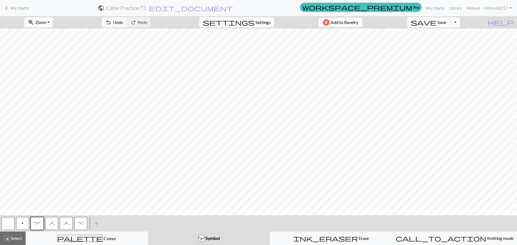
click at [8, 227] on button "button" at bounding box center [8, 223] width 13 height 13
click at [19, 238] on span "Select" at bounding box center [16, 238] width 12 height 5
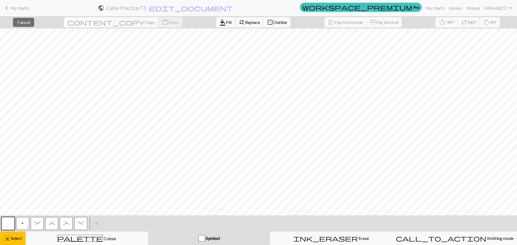
click at [226, 23] on span "Fill" at bounding box center [229, 22] width 6 height 5
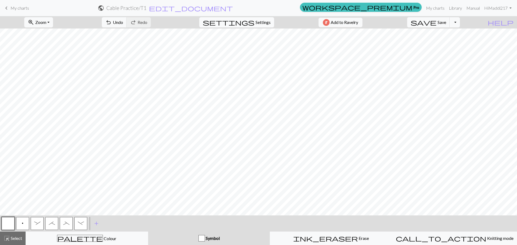
click at [248, 20] on span "settings" at bounding box center [229, 23] width 52 height 8
select select "dk"
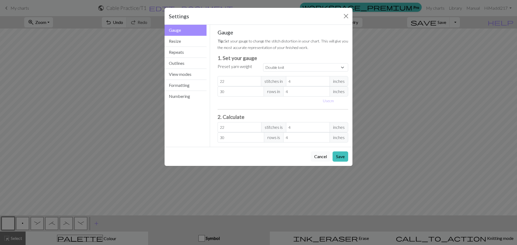
click at [326, 158] on button "Cancel" at bounding box center [321, 157] width 20 height 10
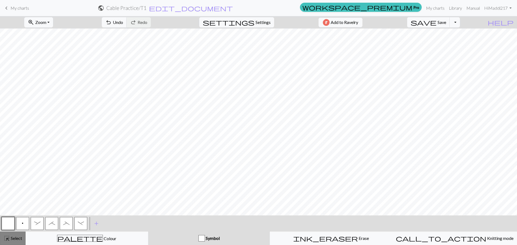
click at [1, 241] on button "highlight_alt Select Select" at bounding box center [13, 238] width 26 height 13
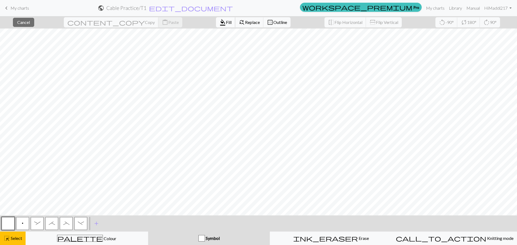
click at [219, 23] on span "format_color_fill" at bounding box center [222, 23] width 6 height 8
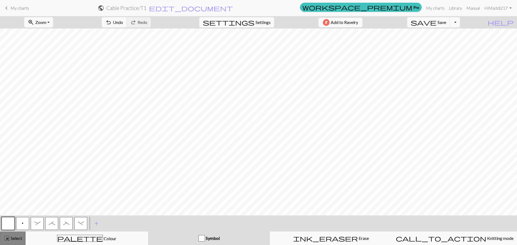
click at [15, 239] on span "Select" at bounding box center [16, 238] width 12 height 5
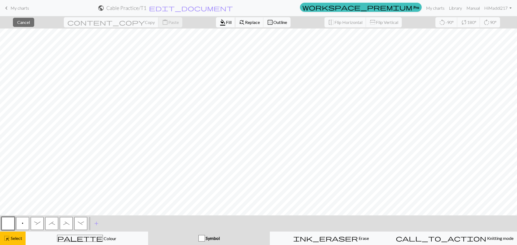
click at [219, 22] on span "format_color_fill" at bounding box center [222, 23] width 6 height 8
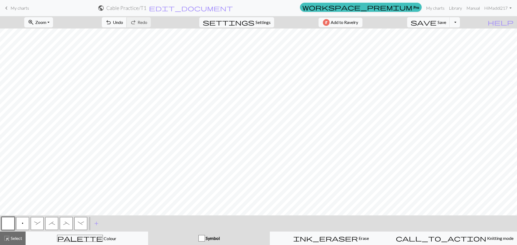
click at [123, 22] on span "Undo" at bounding box center [118, 22] width 10 height 5
click at [123, 23] on span "Undo" at bounding box center [118, 22] width 10 height 5
click at [69, 227] on button "_" at bounding box center [66, 223] width 13 height 13
click at [3, 226] on button "button" at bounding box center [8, 223] width 13 height 13
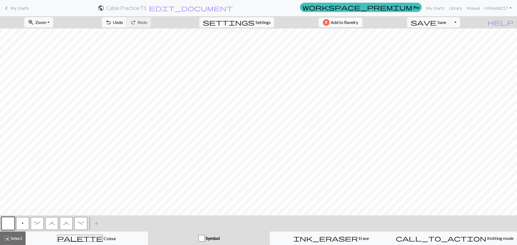
click at [40, 227] on button ":" at bounding box center [37, 223] width 13 height 13
click at [82, 224] on span "-" at bounding box center [81, 223] width 6 height 4
click at [52, 223] on span ";" at bounding box center [52, 223] width 6 height 4
click at [35, 224] on span ":" at bounding box center [37, 223] width 6 height 4
click at [8, 226] on button "button" at bounding box center [8, 223] width 13 height 13
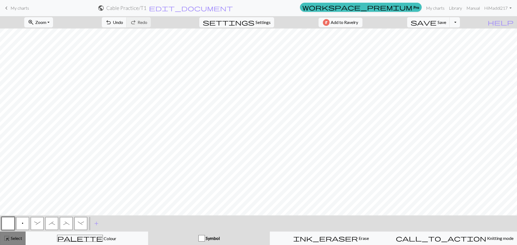
click at [6, 240] on span "highlight_alt" at bounding box center [6, 239] width 6 height 8
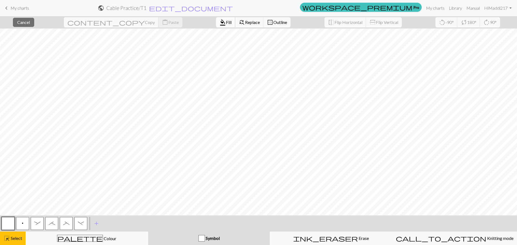
click at [219, 23] on span "format_color_fill" at bounding box center [222, 23] width 6 height 8
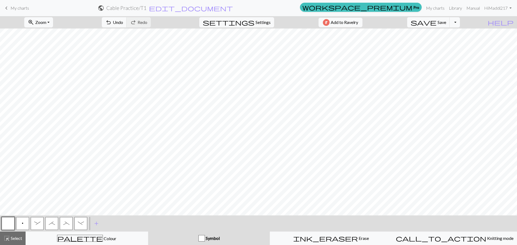
click at [86, 225] on button "-" at bounding box center [80, 223] width 13 height 13
click at [123, 22] on span "Undo" at bounding box center [118, 22] width 10 height 5
click at [65, 224] on span "_" at bounding box center [66, 223] width 6 height 4
click at [56, 223] on button ";" at bounding box center [51, 223] width 13 height 13
click at [41, 225] on button ":" at bounding box center [37, 223] width 13 height 13
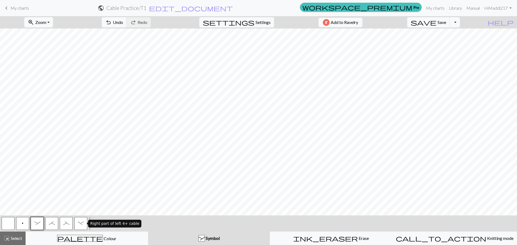
click at [77, 223] on button "-" at bounding box center [80, 223] width 13 height 13
click at [9, 224] on button "button" at bounding box center [8, 223] width 13 height 13
click at [9, 234] on button "highlight_alt Select Select" at bounding box center [13, 238] width 26 height 13
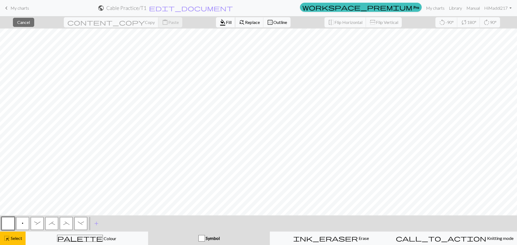
click at [226, 20] on span "Fill" at bounding box center [229, 22] width 6 height 5
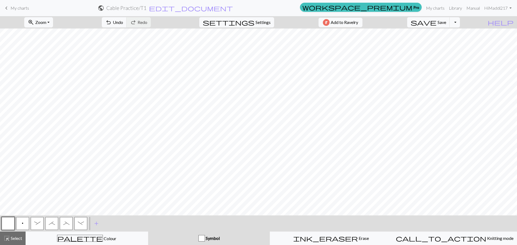
click at [70, 225] on button "_" at bounding box center [66, 223] width 13 height 13
click at [67, 225] on span "_" at bounding box center [66, 223] width 6 height 4
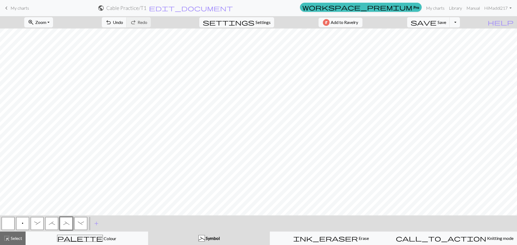
click at [81, 228] on button "-" at bounding box center [80, 223] width 13 height 13
click at [41, 224] on button ":" at bounding box center [37, 223] width 13 height 13
click at [54, 227] on button ";" at bounding box center [51, 223] width 13 height 13
click at [6, 224] on button "button" at bounding box center [8, 223] width 13 height 13
click at [23, 224] on span "p" at bounding box center [23, 223] width 2 height 4
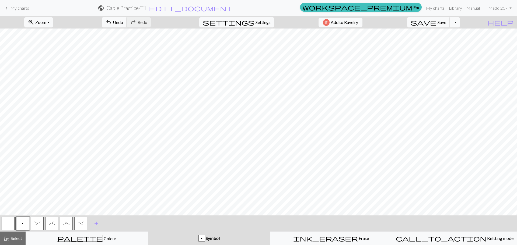
click at [67, 226] on button "_" at bounding box center [66, 223] width 13 height 13
click at [80, 225] on span "-" at bounding box center [81, 223] width 6 height 4
click at [63, 225] on button "_" at bounding box center [66, 223] width 13 height 13
click at [56, 224] on button ";" at bounding box center [51, 223] width 13 height 13
click at [37, 226] on button ":" at bounding box center [37, 223] width 13 height 13
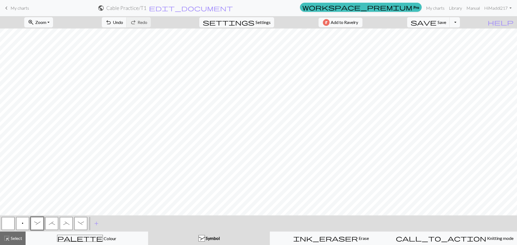
click at [5, 223] on button "button" at bounding box center [8, 223] width 13 height 13
click at [40, 227] on button ":" at bounding box center [37, 223] width 13 height 13
click at [51, 224] on span ";" at bounding box center [52, 223] width 6 height 4
click at [9, 225] on button "button" at bounding box center [8, 223] width 13 height 13
click at [37, 225] on span ":" at bounding box center [37, 223] width 6 height 4
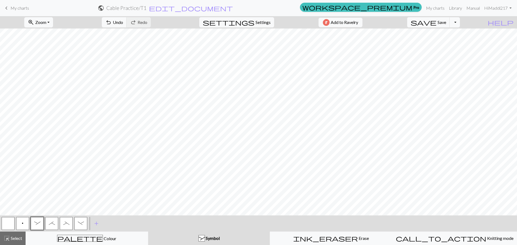
click at [79, 226] on button "-" at bounding box center [80, 223] width 13 height 13
click at [64, 224] on span "_" at bounding box center [66, 223] width 6 height 4
click at [49, 226] on button ";" at bounding box center [51, 223] width 13 height 13
click at [44, 222] on div ":" at bounding box center [37, 223] width 15 height 15
click at [40, 222] on button ":" at bounding box center [37, 223] width 13 height 13
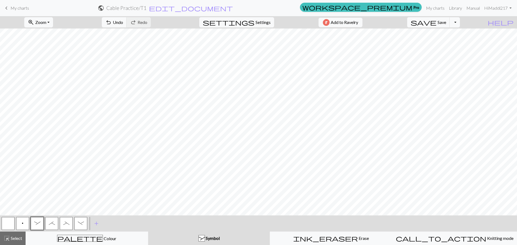
drag, startPoint x: 66, startPoint y: 223, endPoint x: 82, endPoint y: 216, distance: 17.8
click at [67, 223] on span "_" at bounding box center [66, 223] width 6 height 4
click at [80, 222] on span "-" at bounding box center [81, 223] width 6 height 4
click at [67, 227] on button "_" at bounding box center [66, 223] width 13 height 13
click at [34, 223] on button ":" at bounding box center [37, 223] width 13 height 13
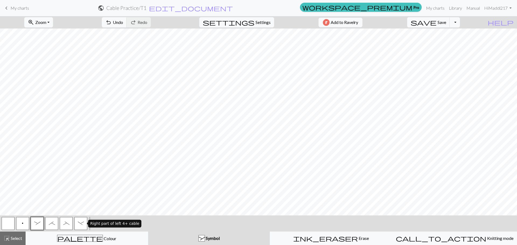
click at [82, 224] on span "-" at bounding box center [81, 223] width 6 height 4
click at [68, 226] on button "_" at bounding box center [66, 223] width 13 height 13
click at [37, 222] on span ":" at bounding box center [37, 223] width 6 height 4
click at [53, 225] on span ";" at bounding box center [52, 223] width 6 height 4
click at [33, 226] on button ":" at bounding box center [37, 223] width 13 height 13
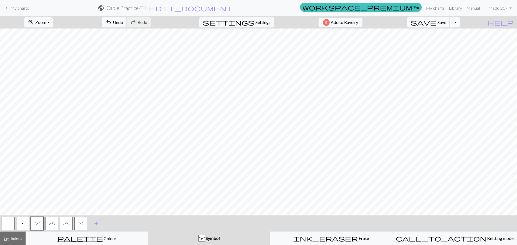
click at [49, 225] on span ";" at bounding box center [52, 223] width 6 height 4
click at [67, 227] on button "_" at bounding box center [66, 223] width 13 height 13
drag, startPoint x: 79, startPoint y: 222, endPoint x: 83, endPoint y: 219, distance: 5.0
click at [79, 222] on span "-" at bounding box center [81, 223] width 6 height 4
click at [68, 224] on span "_" at bounding box center [66, 223] width 6 height 4
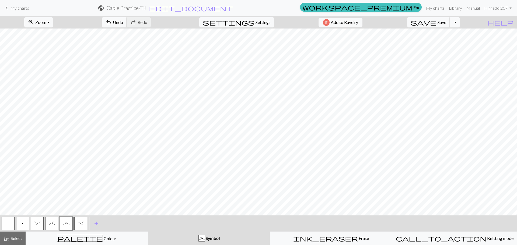
click at [51, 224] on span ";" at bounding box center [52, 223] width 6 height 4
click at [37, 223] on span ":" at bounding box center [37, 223] width 6 height 4
click at [64, 225] on span "_" at bounding box center [66, 223] width 6 height 4
click at [81, 225] on span "-" at bounding box center [81, 223] width 6 height 4
click at [38, 226] on button ":" at bounding box center [37, 223] width 13 height 13
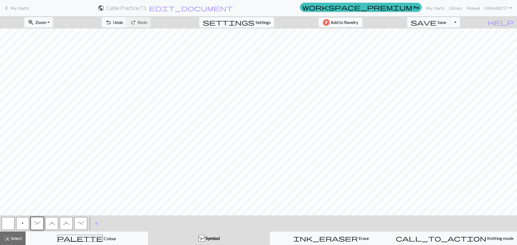
click at [54, 223] on span ";" at bounding box center [52, 223] width 6 height 4
click at [261, 26] on button "settings Settings" at bounding box center [236, 22] width 75 height 10
select select "dk"
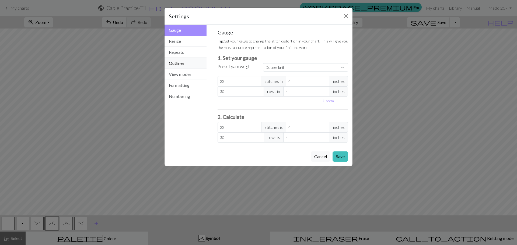
click at [192, 64] on button "Outlines" at bounding box center [185, 63] width 42 height 11
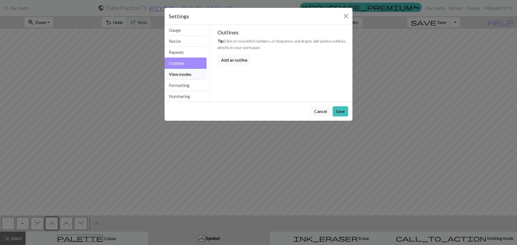
click at [204, 75] on button "View modes" at bounding box center [185, 74] width 42 height 11
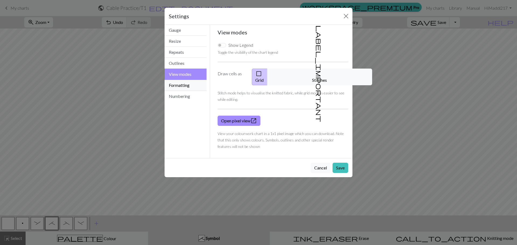
click at [198, 85] on button "Formatting" at bounding box center [185, 85] width 42 height 11
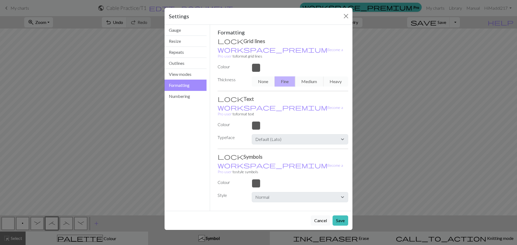
click at [255, 64] on div at bounding box center [299, 68] width 103 height 9
click at [344, 16] on button "Close" at bounding box center [346, 16] width 9 height 9
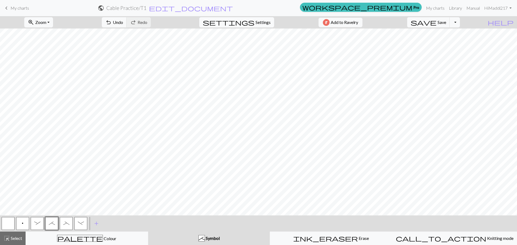
click at [261, 22] on span "Settings" at bounding box center [262, 22] width 15 height 6
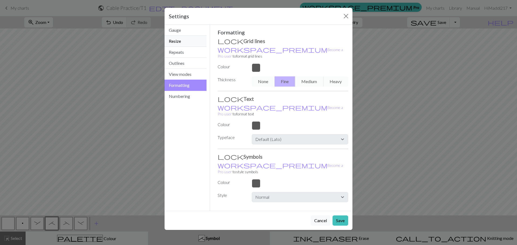
click at [186, 41] on button "Resize" at bounding box center [185, 41] width 42 height 11
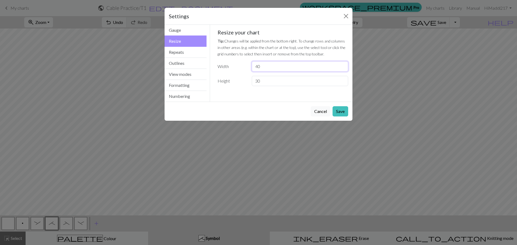
drag, startPoint x: 269, startPoint y: 70, endPoint x: 232, endPoint y: 70, distance: 36.9
click at [232, 70] on div "Width 40" at bounding box center [282, 66] width 137 height 10
type input "35"
click at [341, 111] on button "Save" at bounding box center [340, 111] width 16 height 10
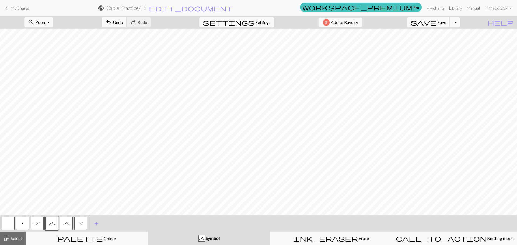
click at [123, 24] on span "Undo" at bounding box center [118, 22] width 10 height 5
click at [251, 18] on button "settings Settings" at bounding box center [236, 22] width 75 height 10
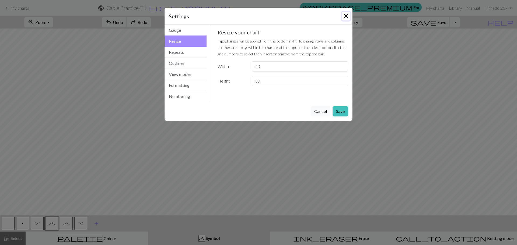
click at [346, 15] on button "Close" at bounding box center [346, 16] width 9 height 9
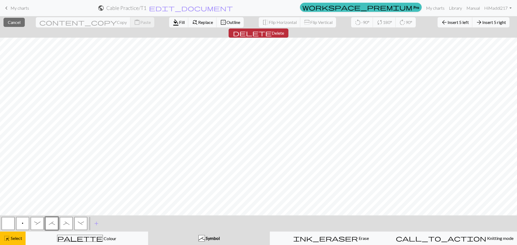
click at [272, 29] on span "delete" at bounding box center [252, 33] width 39 height 8
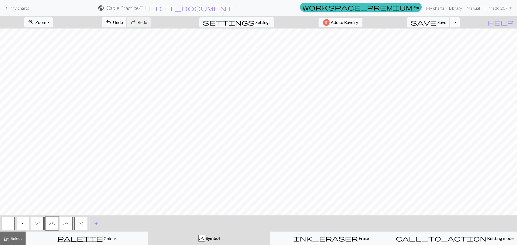
drag, startPoint x: 18, startPoint y: 226, endPoint x: 2, endPoint y: 224, distance: 16.8
click at [17, 225] on button "p" at bounding box center [22, 223] width 13 height 13
click at [6, 224] on button "button" at bounding box center [8, 223] width 13 height 13
click at [17, 236] on span "Select" at bounding box center [16, 238] width 12 height 5
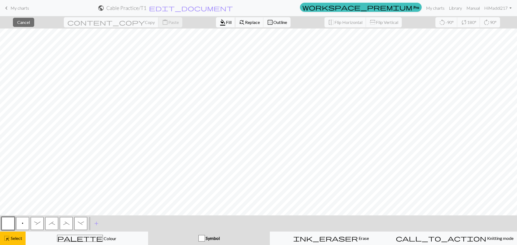
click at [219, 24] on span "format_color_fill" at bounding box center [222, 23] width 6 height 8
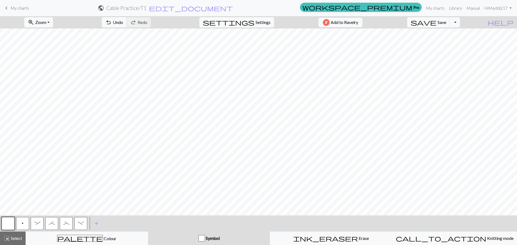
click at [54, 226] on button ";" at bounding box center [51, 223] width 13 height 13
click at [34, 226] on button ":" at bounding box center [37, 223] width 13 height 13
click at [7, 222] on button "button" at bounding box center [8, 223] width 13 height 13
click at [19, 240] on span "Select" at bounding box center [16, 238] width 12 height 5
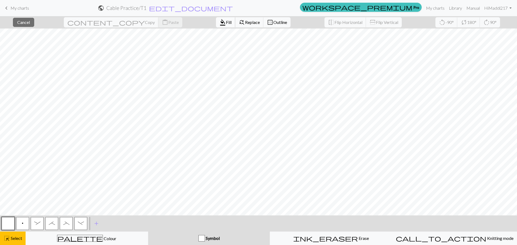
click at [216, 25] on button "format_color_fill Fill" at bounding box center [225, 22] width 19 height 10
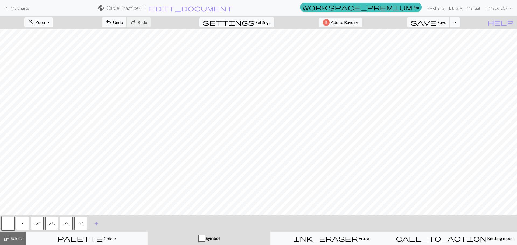
click at [66, 225] on span "_" at bounding box center [66, 223] width 6 height 4
click at [8, 226] on button "button" at bounding box center [8, 223] width 13 height 13
drag, startPoint x: 63, startPoint y: 224, endPoint x: 68, endPoint y: 219, distance: 6.7
click at [63, 224] on button "_" at bounding box center [66, 223] width 13 height 13
click at [80, 224] on span "-" at bounding box center [81, 223] width 6 height 4
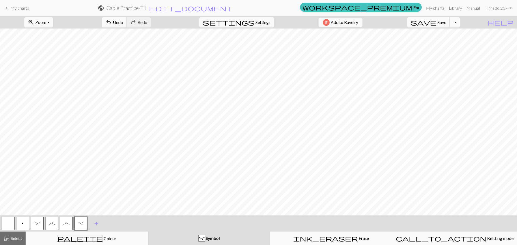
click at [52, 226] on button ";" at bounding box center [51, 223] width 13 height 13
click at [40, 223] on span ":" at bounding box center [37, 223] width 6 height 4
click at [53, 226] on button ";" at bounding box center [51, 223] width 13 height 13
click at [34, 224] on span ":" at bounding box center [37, 223] width 6 height 4
click at [79, 225] on span "-" at bounding box center [81, 223] width 6 height 4
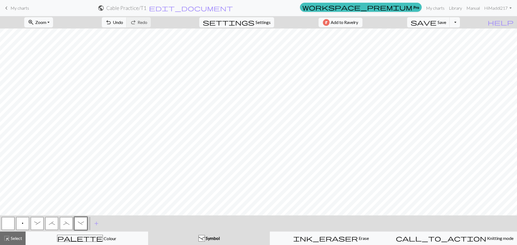
click at [66, 224] on span "_" at bounding box center [66, 223] width 6 height 4
click at [10, 244] on button "highlight_alt Select Select" at bounding box center [13, 238] width 26 height 13
click at [83, 225] on span "-" at bounding box center [81, 223] width 6 height 4
click at [39, 224] on span ":" at bounding box center [37, 223] width 6 height 4
click at [52, 222] on span ";" at bounding box center [52, 223] width 6 height 4
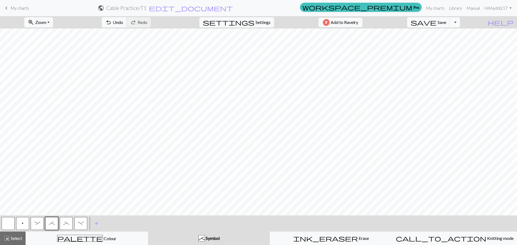
click at [38, 227] on button ":" at bounding box center [37, 223] width 13 height 13
click at [51, 226] on button ";" at bounding box center [51, 223] width 13 height 13
click at [33, 225] on button ":" at bounding box center [37, 223] width 13 height 13
click at [79, 222] on span "-" at bounding box center [81, 223] width 6 height 4
click at [63, 222] on button "_" at bounding box center [66, 223] width 13 height 13
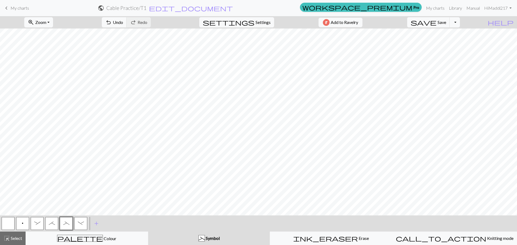
click at [38, 226] on button ":" at bounding box center [37, 223] width 13 height 13
click at [54, 223] on span ";" at bounding box center [52, 223] width 6 height 4
drag, startPoint x: 81, startPoint y: 222, endPoint x: 86, endPoint y: 217, distance: 6.9
click at [82, 222] on span "-" at bounding box center [81, 223] width 6 height 4
click at [69, 225] on span "_" at bounding box center [66, 223] width 6 height 4
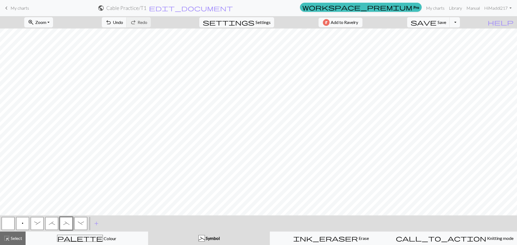
click at [40, 226] on button ":" at bounding box center [37, 223] width 13 height 13
click at [51, 225] on span ";" at bounding box center [52, 223] width 6 height 4
click at [67, 225] on span "_" at bounding box center [66, 223] width 6 height 4
click at [35, 226] on button ":" at bounding box center [37, 223] width 13 height 13
click at [83, 225] on span "-" at bounding box center [81, 223] width 6 height 4
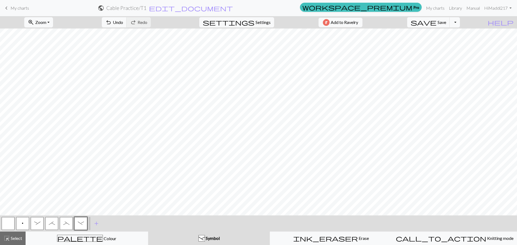
click at [64, 227] on button "_" at bounding box center [66, 223] width 13 height 13
click at [50, 225] on span ";" at bounding box center [52, 223] width 6 height 4
click at [37, 225] on span ":" at bounding box center [37, 223] width 6 height 4
click at [69, 226] on button "_" at bounding box center [66, 223] width 13 height 13
click at [54, 223] on span ";" at bounding box center [52, 223] width 6 height 4
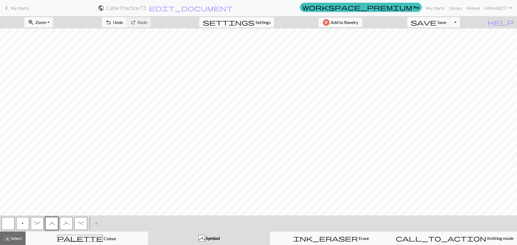
click at [37, 221] on button ":" at bounding box center [37, 223] width 13 height 13
click at [51, 224] on span ";" at bounding box center [52, 223] width 6 height 4
click at [65, 223] on span "_" at bounding box center [66, 223] width 6 height 4
click at [20, 226] on button "p" at bounding box center [22, 223] width 13 height 13
click at [12, 224] on button "button" at bounding box center [8, 223] width 13 height 13
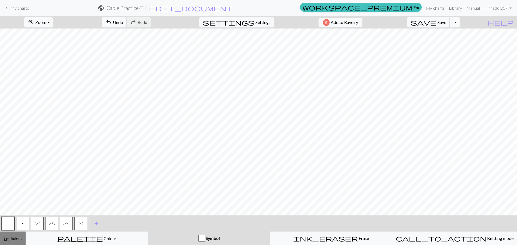
click at [11, 236] on div "highlight_alt Select Select" at bounding box center [12, 238] width 19 height 6
click at [20, 239] on span "Select" at bounding box center [16, 238] width 12 height 5
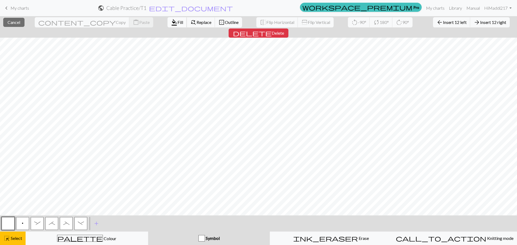
click at [177, 23] on span "Fill" at bounding box center [180, 22] width 6 height 5
click at [272, 29] on span "delete" at bounding box center [252, 33] width 39 height 8
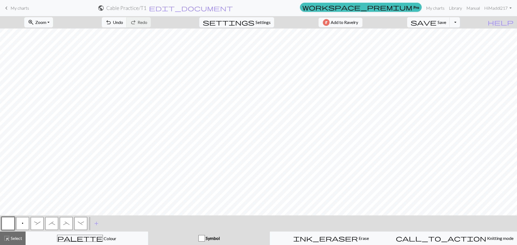
click at [26, 226] on button "p" at bounding box center [22, 223] width 13 height 13
click at [6, 224] on button "button" at bounding box center [8, 223] width 13 height 13
click at [19, 226] on button "p" at bounding box center [22, 223] width 13 height 13
click at [5, 223] on button "button" at bounding box center [8, 223] width 13 height 13
click at [23, 226] on button "p" at bounding box center [22, 223] width 13 height 13
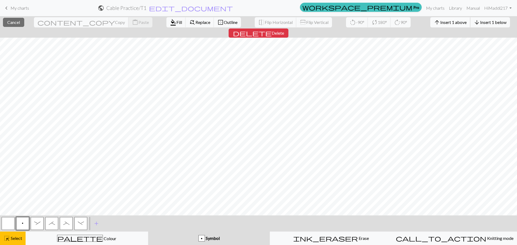
click at [440, 21] on span "Insert 1 above" at bounding box center [453, 22] width 26 height 5
click at [440, 20] on span "Insert 1 above" at bounding box center [453, 22] width 26 height 5
click at [440, 23] on span "Insert 1 above" at bounding box center [453, 22] width 26 height 5
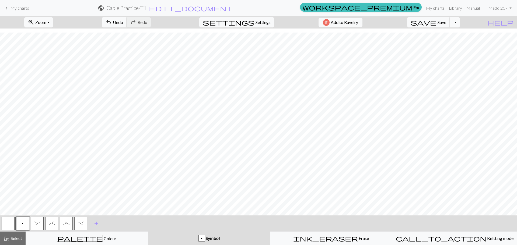
scroll to position [19, 0]
click at [436, 24] on span "save" at bounding box center [423, 23] width 26 height 8
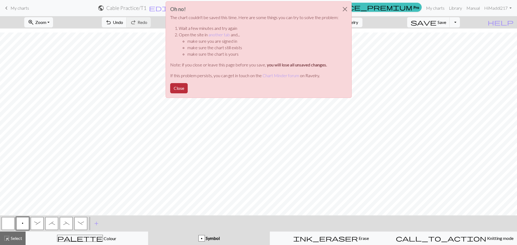
click at [179, 90] on button "Close" at bounding box center [178, 88] width 17 height 10
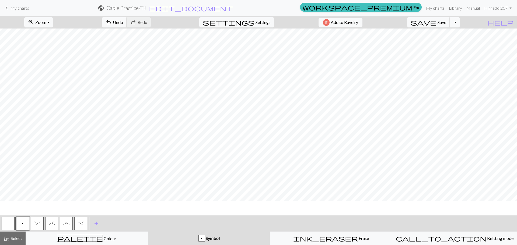
scroll to position [0, 0]
click at [460, 24] on button "Toggle Dropdown" at bounding box center [455, 22] width 10 height 10
click at [454, 34] on button "file_copy Save a copy" at bounding box center [415, 34] width 89 height 9
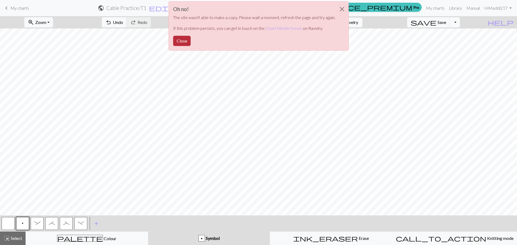
click at [182, 44] on button "Close" at bounding box center [181, 41] width 17 height 10
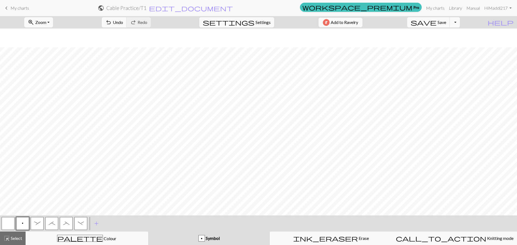
scroll to position [19, 0]
click at [436, 24] on span "save" at bounding box center [423, 23] width 26 height 8
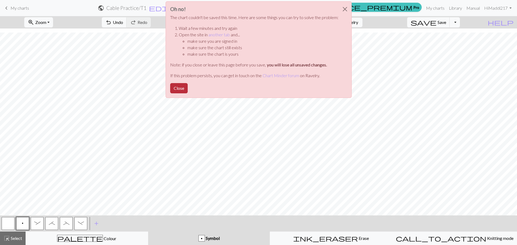
click at [177, 89] on button "Close" at bounding box center [178, 88] width 17 height 10
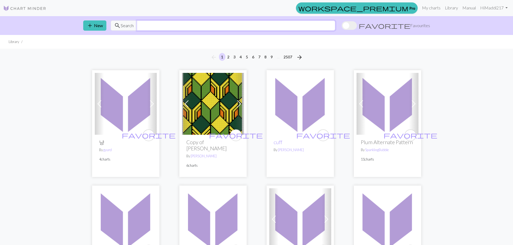
click at [163, 25] on input "text" at bounding box center [236, 25] width 198 height 10
type input "cable"
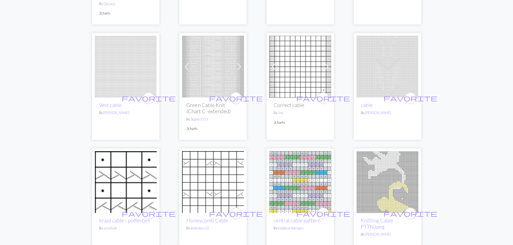
scroll to position [942, 0]
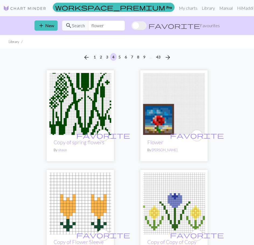
scroll to position [2777, 0]
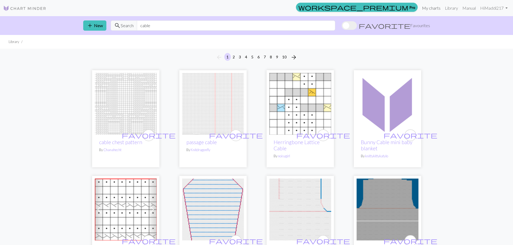
click at [432, 6] on link "My charts" at bounding box center [431, 8] width 23 height 11
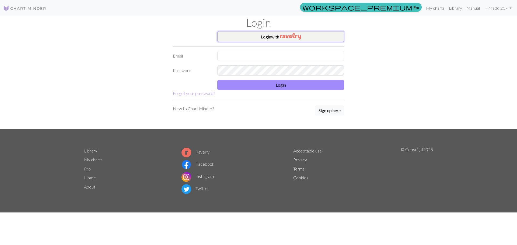
click at [294, 39] on img "button" at bounding box center [290, 36] width 21 height 6
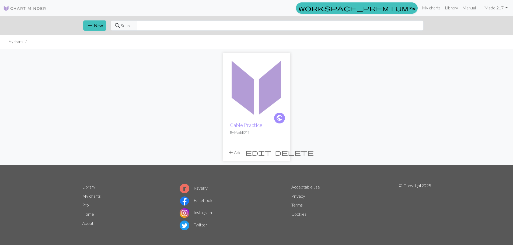
click at [253, 97] on img at bounding box center [257, 87] width 62 height 62
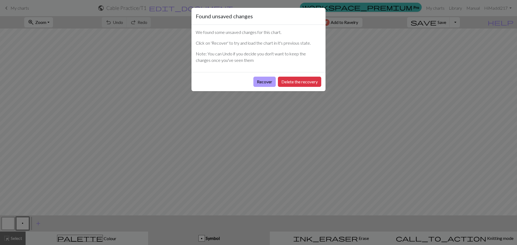
click at [264, 81] on button "Recover" at bounding box center [264, 82] width 22 height 10
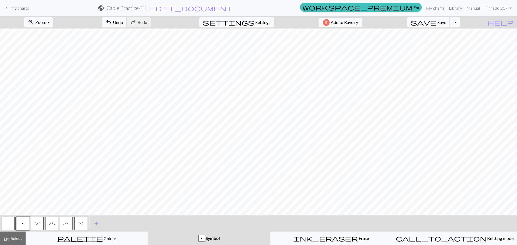
click at [446, 24] on span "Save" at bounding box center [441, 22] width 9 height 5
click at [146, 10] on h2 "Cable Practice / T1" at bounding box center [126, 8] width 40 height 6
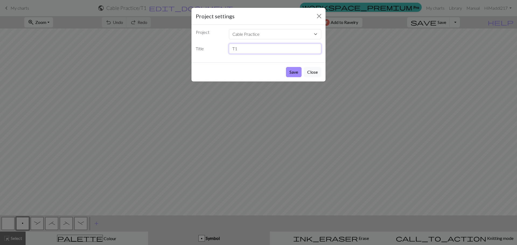
drag, startPoint x: 253, startPoint y: 46, endPoint x: 212, endPoint y: 48, distance: 41.0
click at [212, 48] on div "Title T1" at bounding box center [258, 49] width 132 height 10
type input "2 stitch Wishbone"
click at [291, 69] on button "Save" at bounding box center [294, 72] width 16 height 10
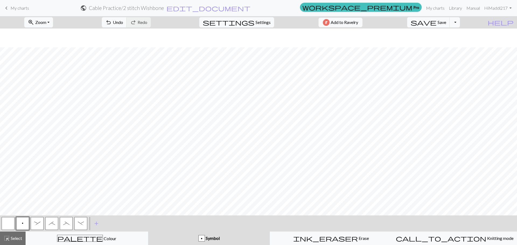
scroll to position [19, 0]
click at [21, 8] on span "My charts" at bounding box center [19, 7] width 19 height 5
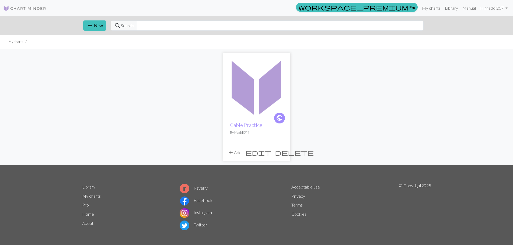
click at [239, 153] on button "add Add" at bounding box center [235, 153] width 18 height 10
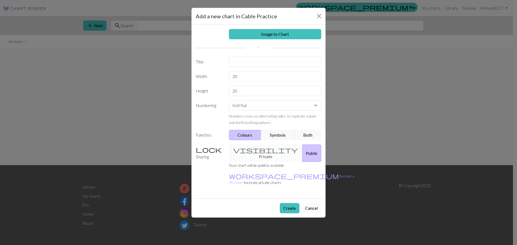
click at [314, 203] on button "Cancel" at bounding box center [311, 208] width 20 height 10
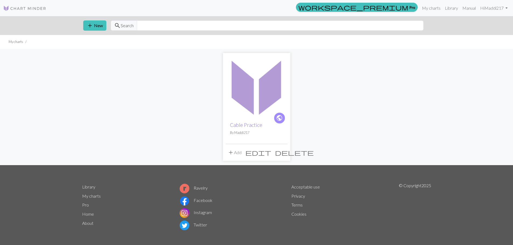
click at [249, 124] on link "Cable Practice" at bounding box center [246, 125] width 32 height 6
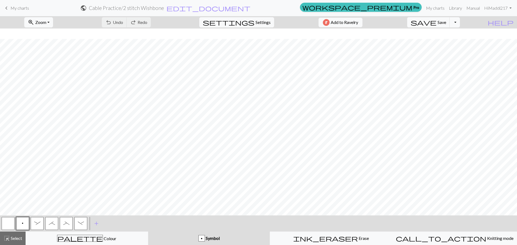
scroll to position [19, 0]
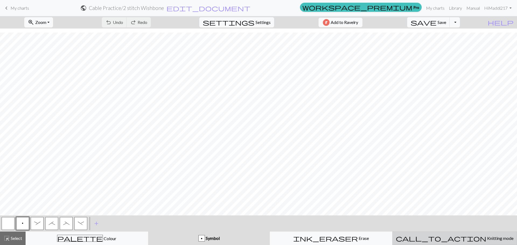
click at [486, 238] on span "Knitting mode" at bounding box center [499, 238] width 27 height 5
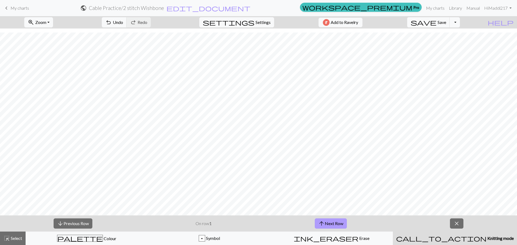
click at [339, 224] on button "arrow_upward Next Row" at bounding box center [331, 224] width 32 height 10
click at [329, 220] on button "arrow_upward Next Row" at bounding box center [331, 224] width 32 height 10
click at [459, 223] on span "close" at bounding box center [456, 224] width 6 height 8
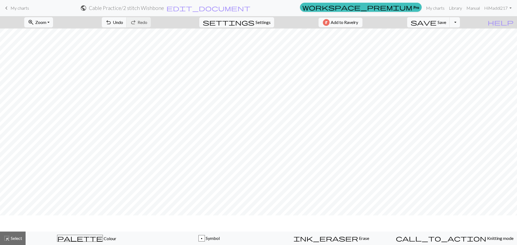
scroll to position [0, 0]
click at [13, 241] on div "highlight_alt Select Select" at bounding box center [12, 238] width 19 height 6
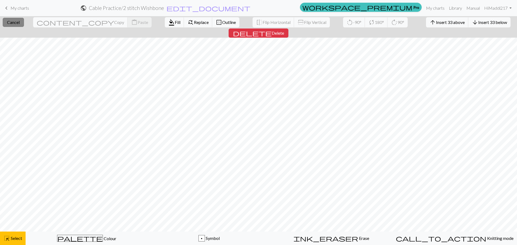
click at [12, 23] on span "Cancel" at bounding box center [13, 22] width 13 height 5
click at [272, 29] on span "delete" at bounding box center [252, 33] width 39 height 8
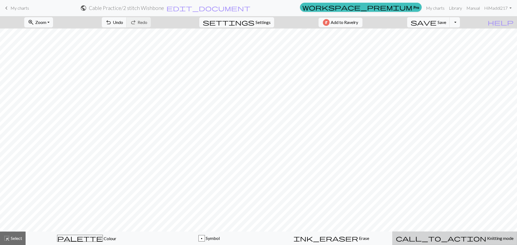
click at [486, 238] on span "Knitting mode" at bounding box center [499, 238] width 27 height 5
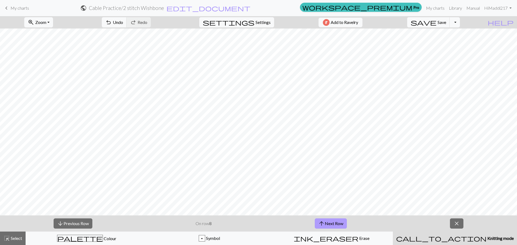
click at [340, 224] on button "arrow_upward Next Row" at bounding box center [331, 224] width 32 height 10
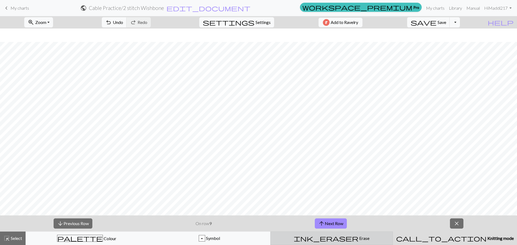
scroll to position [13, 0]
